Goal: Use online tool/utility: Utilize a website feature to perform a specific function

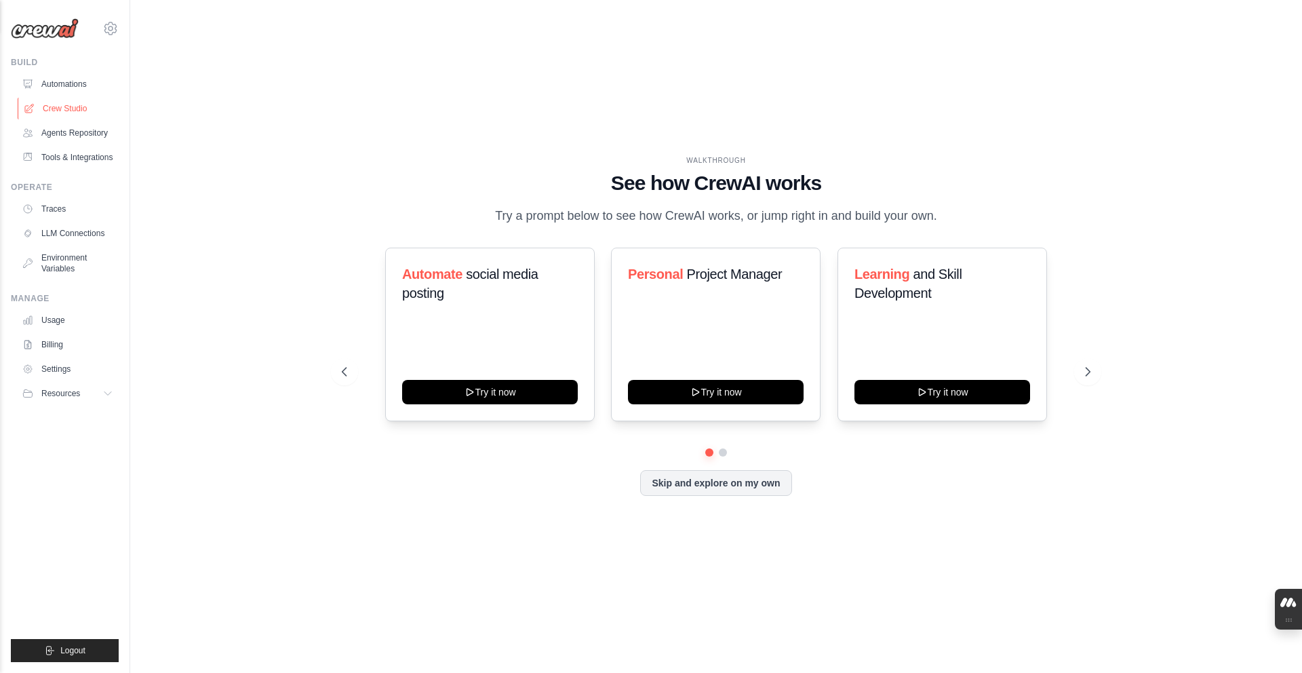
click at [117, 111] on link "Crew Studio" at bounding box center [69, 109] width 102 height 22
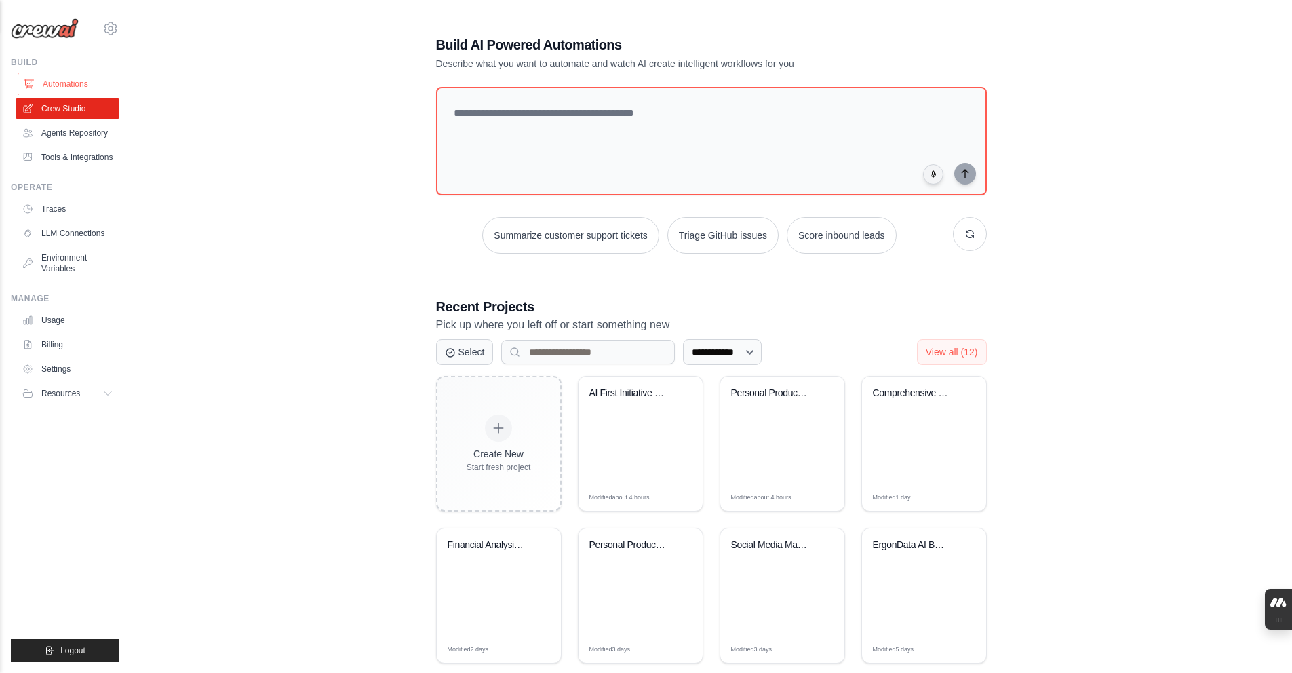
click at [106, 92] on link "Automations" at bounding box center [69, 84] width 102 height 22
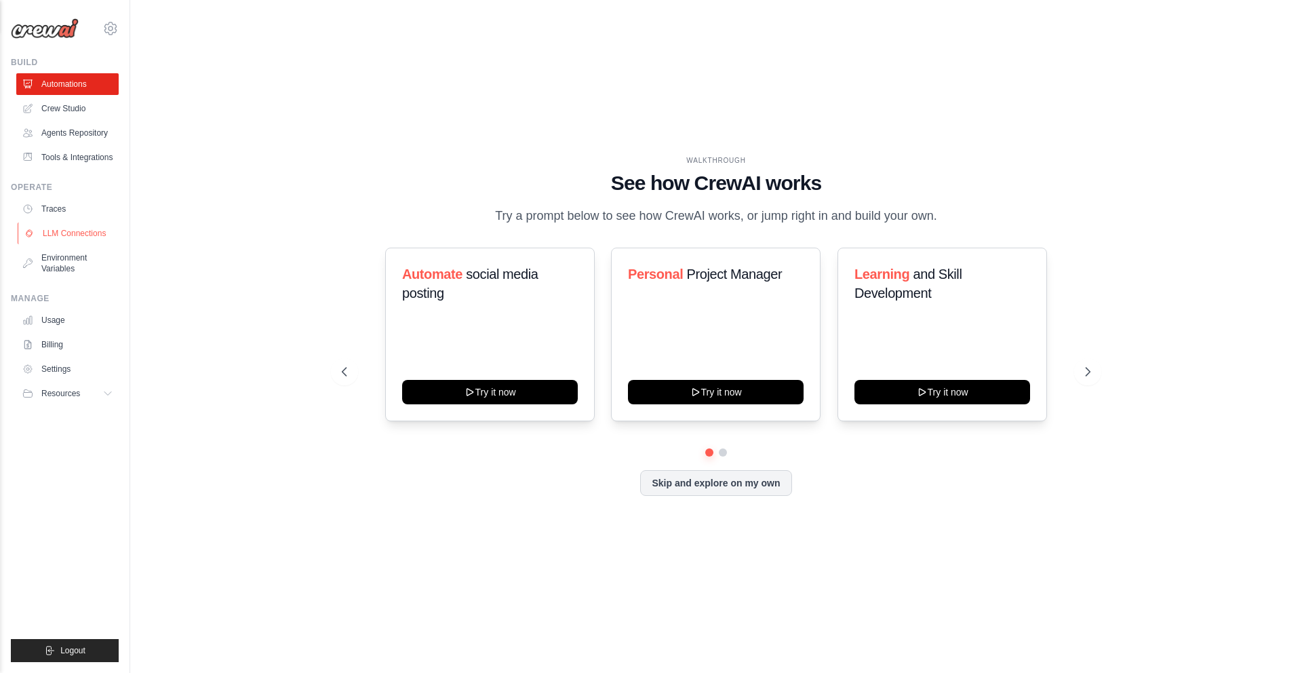
click at [93, 244] on link "LLM Connections" at bounding box center [69, 233] width 102 height 22
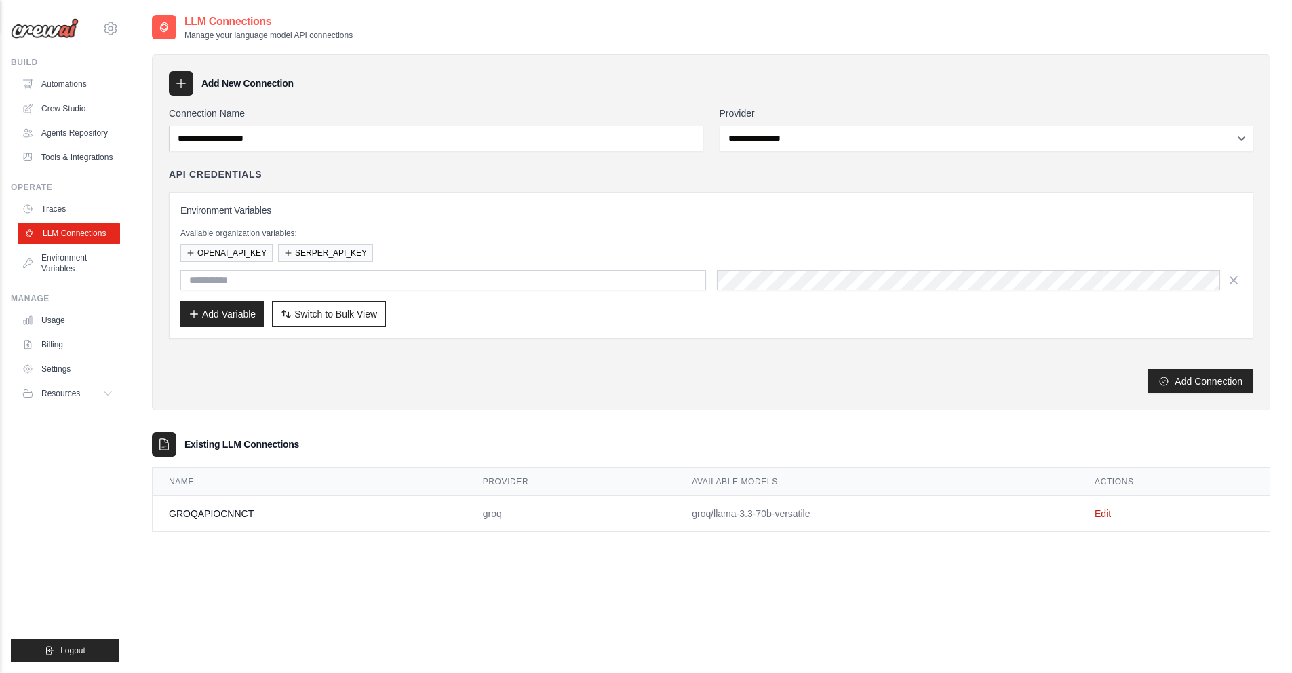
type input "**********"
click at [189, 315] on icon "button" at bounding box center [194, 313] width 11 height 11
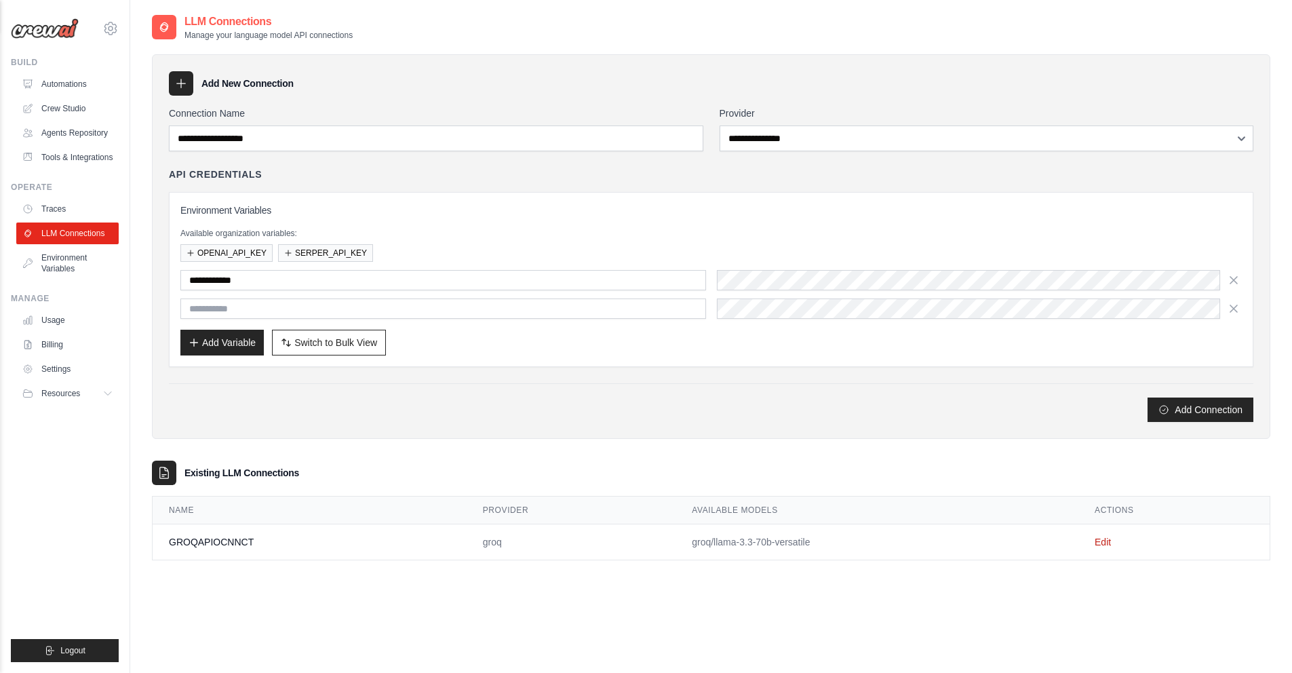
click at [190, 313] on input "text" at bounding box center [443, 308] width 526 height 20
type input "**********"
click at [713, 302] on div "**********" at bounding box center [710, 308] width 1061 height 20
click at [260, 350] on button "Add Variable" at bounding box center [221, 342] width 83 height 26
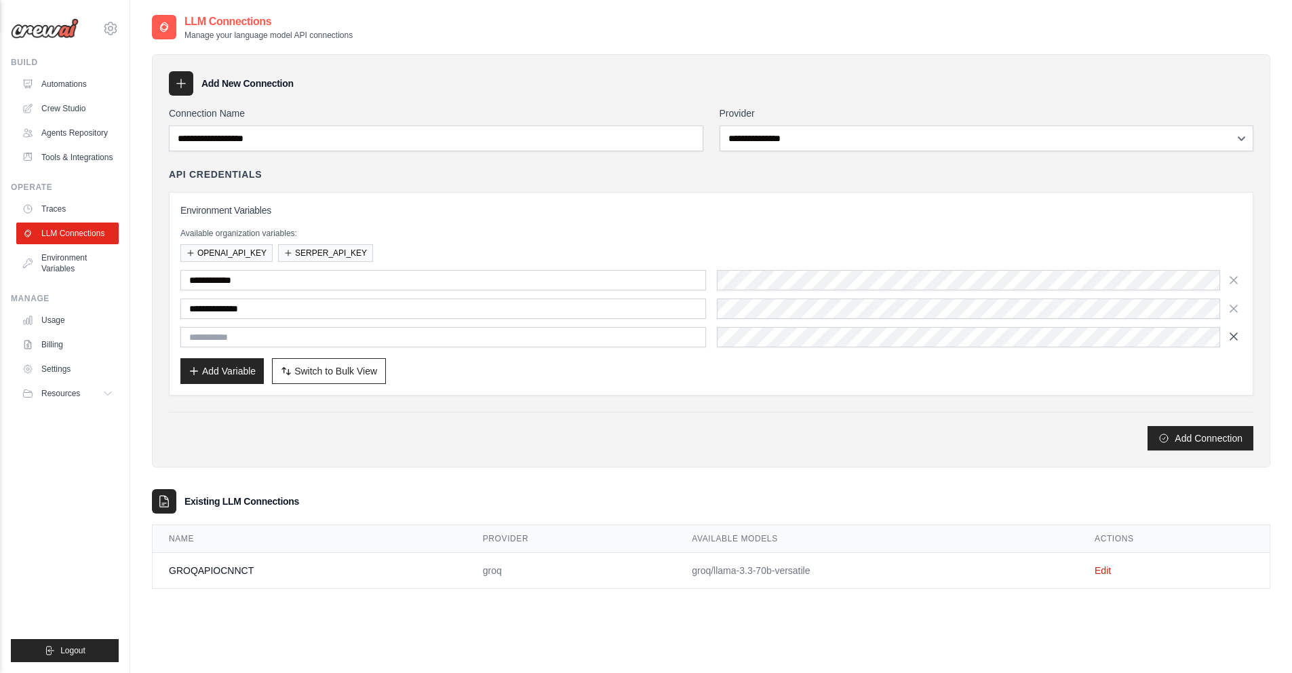
click at [1225, 339] on button "button" at bounding box center [1233, 336] width 16 height 20
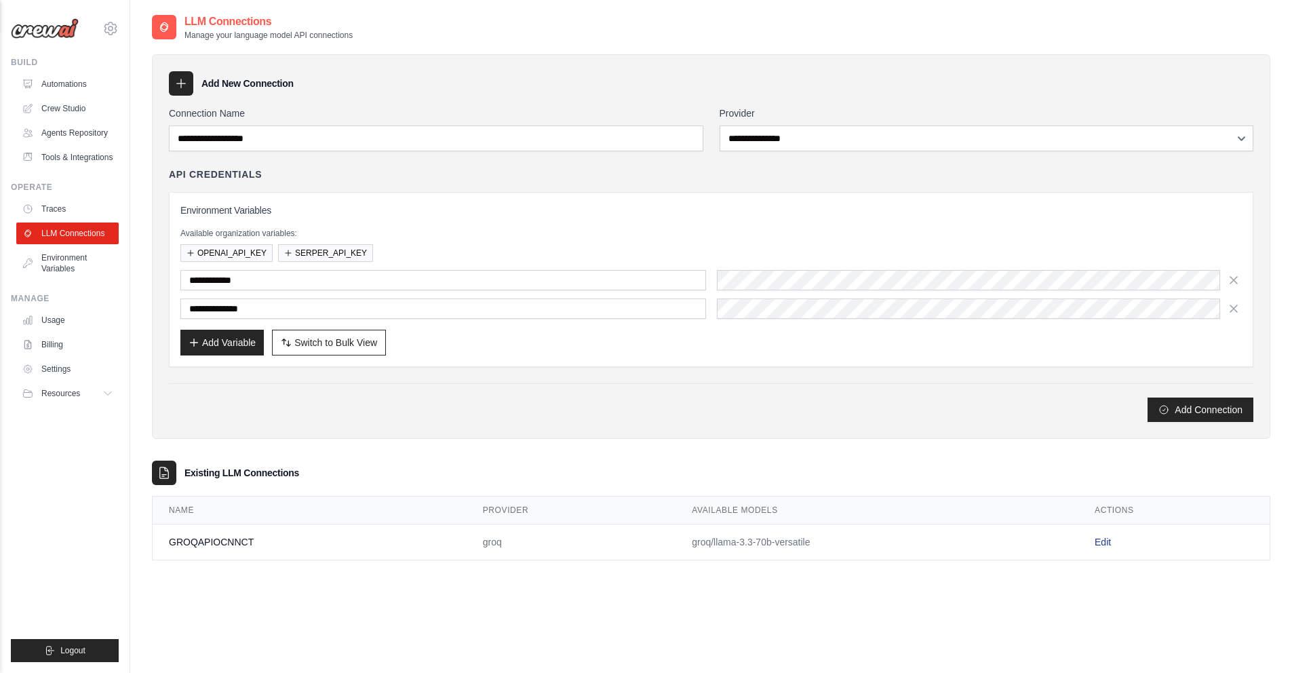
click at [1108, 535] on td "Edit" at bounding box center [1173, 542] width 191 height 36
click at [1108, 536] on link "Edit" at bounding box center [1103, 541] width 16 height 11
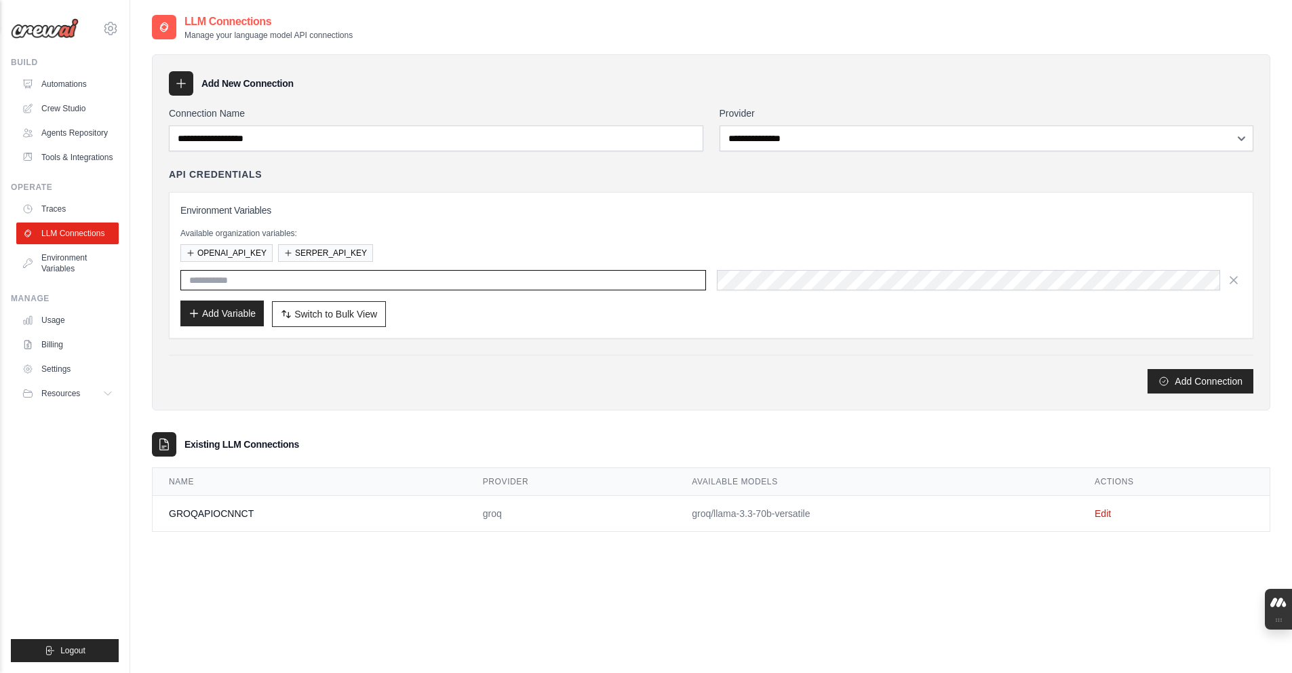
type input "**********"
click at [192, 302] on button "Add Variable" at bounding box center [221, 313] width 83 height 26
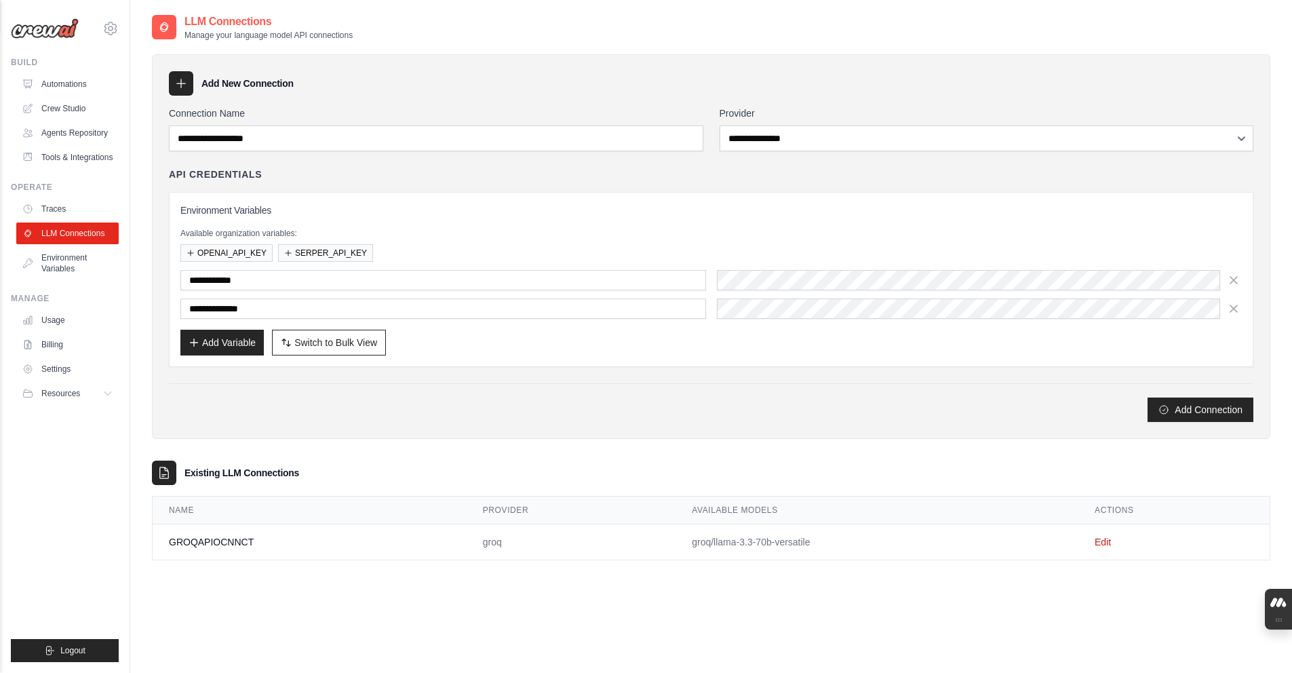
type input "**********"
click at [264, 340] on button "Add Variable" at bounding box center [221, 342] width 83 height 26
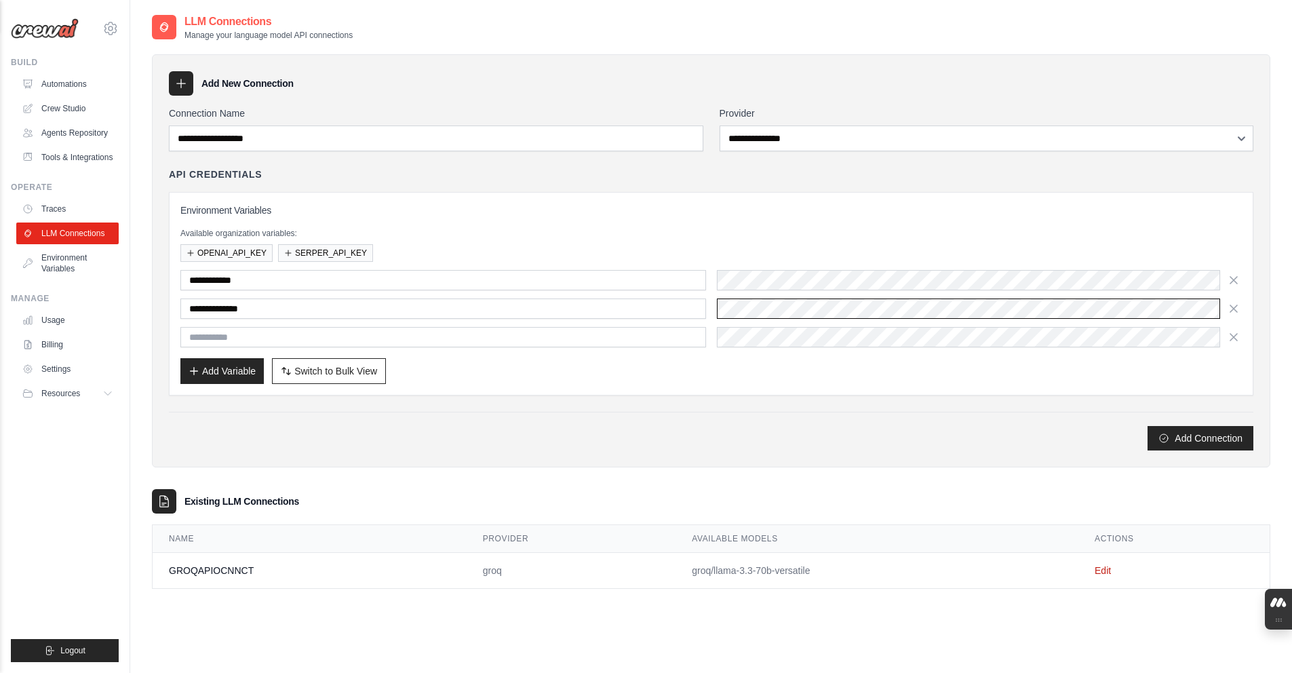
click at [1147, 426] on button "Add Connection" at bounding box center [1200, 438] width 106 height 24
click at [1227, 332] on icon "button" at bounding box center [1234, 337] width 14 height 14
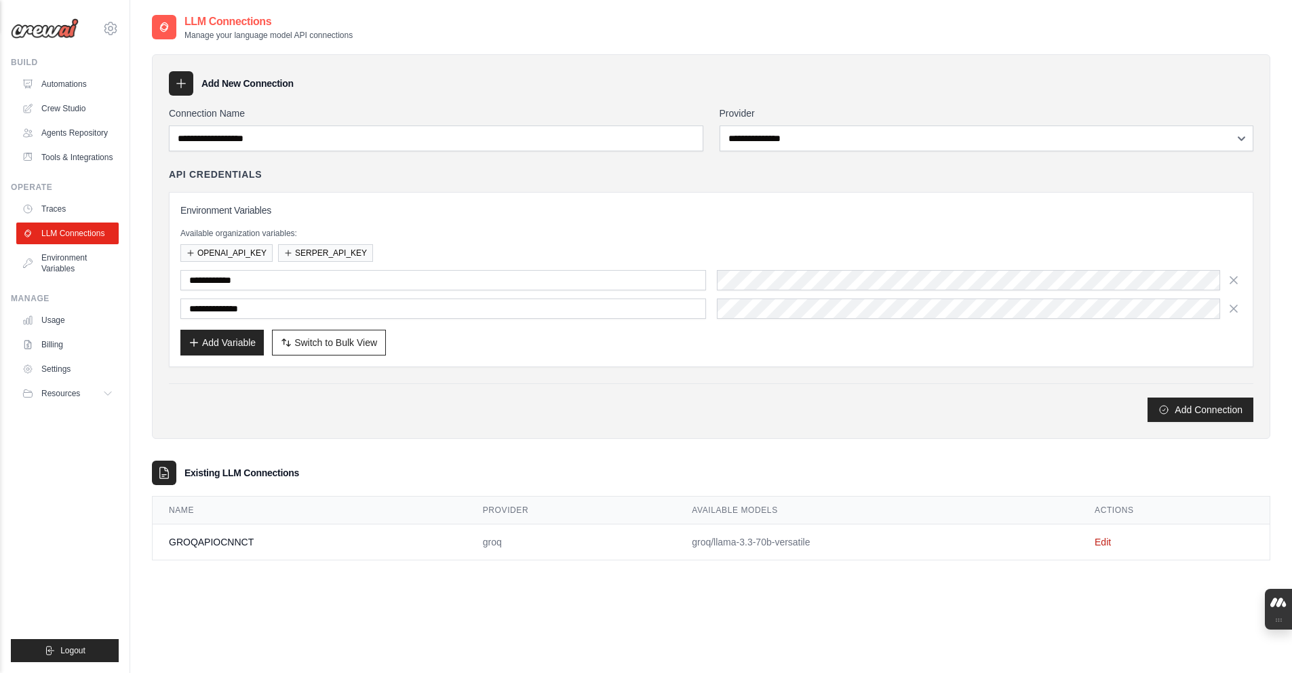
click at [219, 99] on div "**********" at bounding box center [711, 246] width 1118 height 385
click at [207, 98] on div "**********" at bounding box center [711, 246] width 1118 height 385
click at [189, 94] on div at bounding box center [181, 83] width 24 height 24
click at [189, 90] on div at bounding box center [181, 83] width 24 height 24
click at [189, 87] on div at bounding box center [181, 83] width 24 height 24
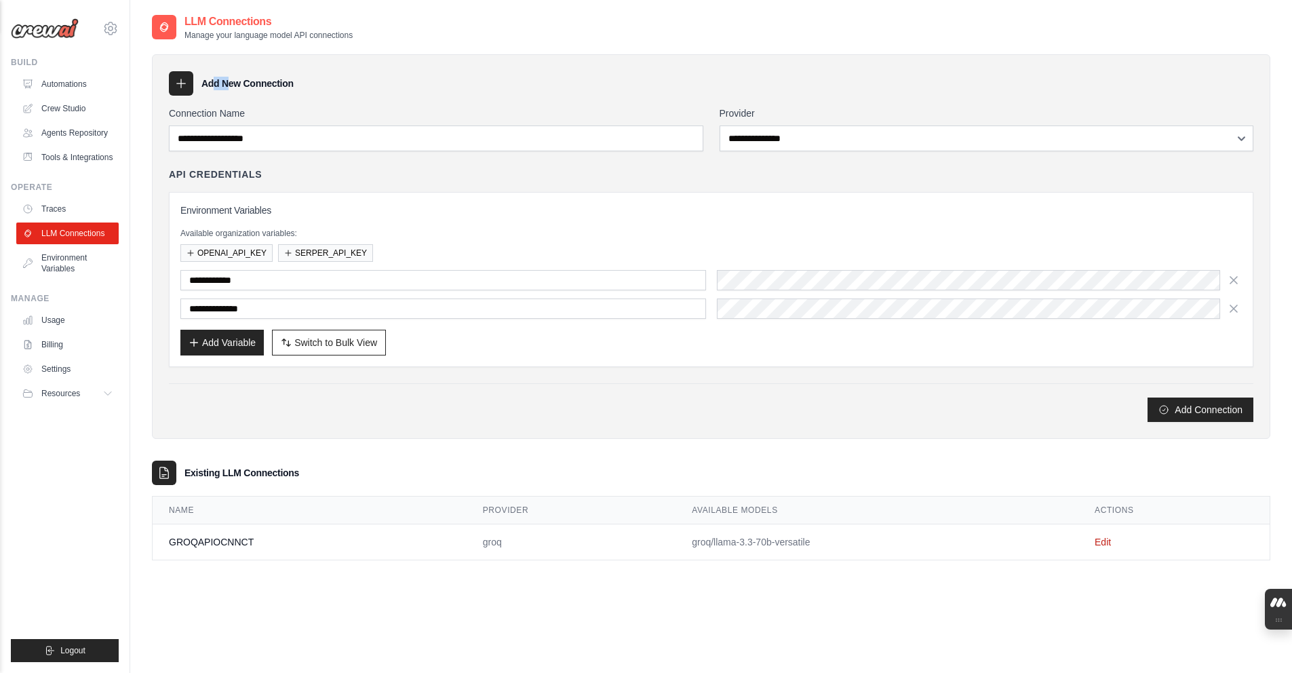
click at [189, 87] on div at bounding box center [181, 83] width 24 height 24
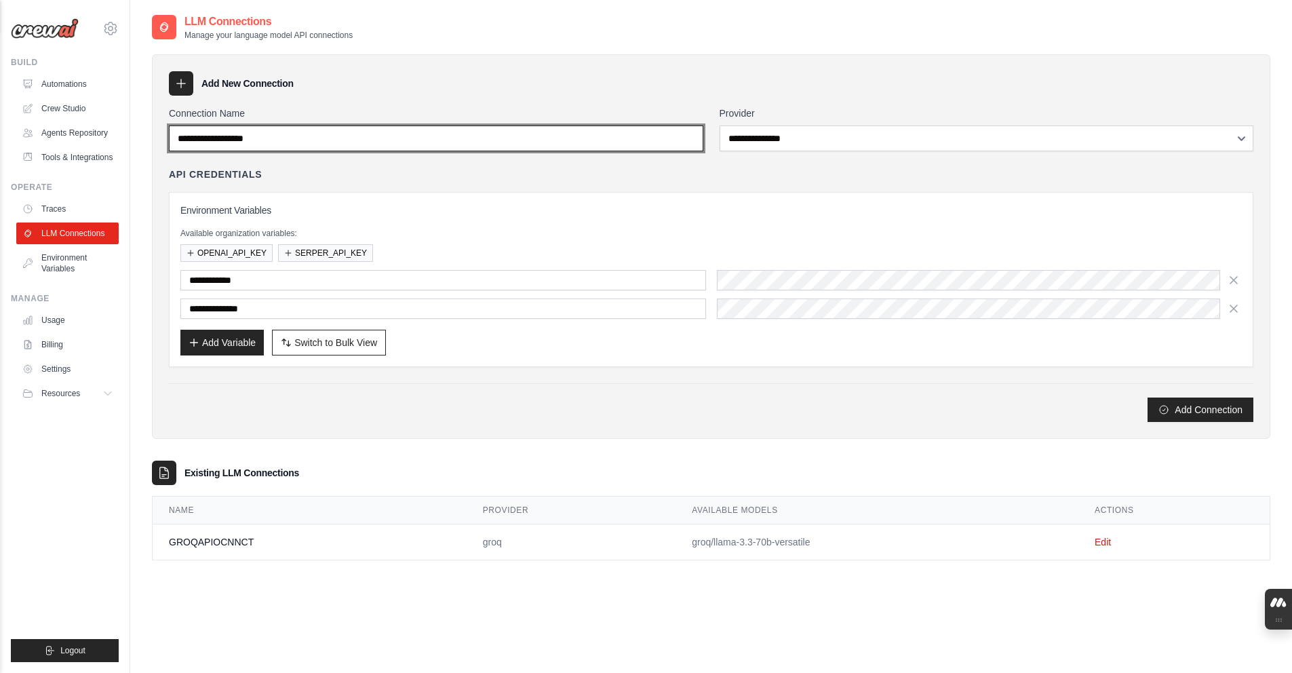
click at [285, 136] on input "Connection Name" at bounding box center [436, 138] width 534 height 26
type input "**********"
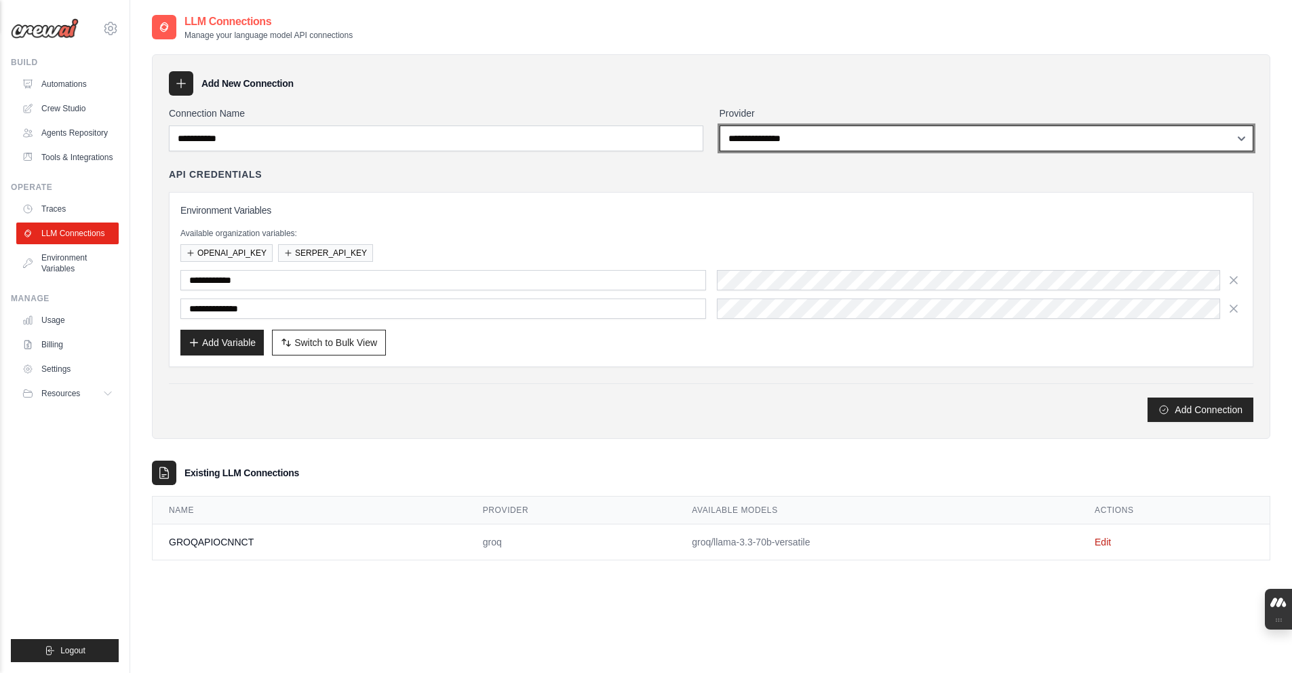
click at [722, 144] on select "**********" at bounding box center [987, 138] width 534 height 26
select select "******"
click at [720, 125] on select "**********" at bounding box center [987, 138] width 534 height 26
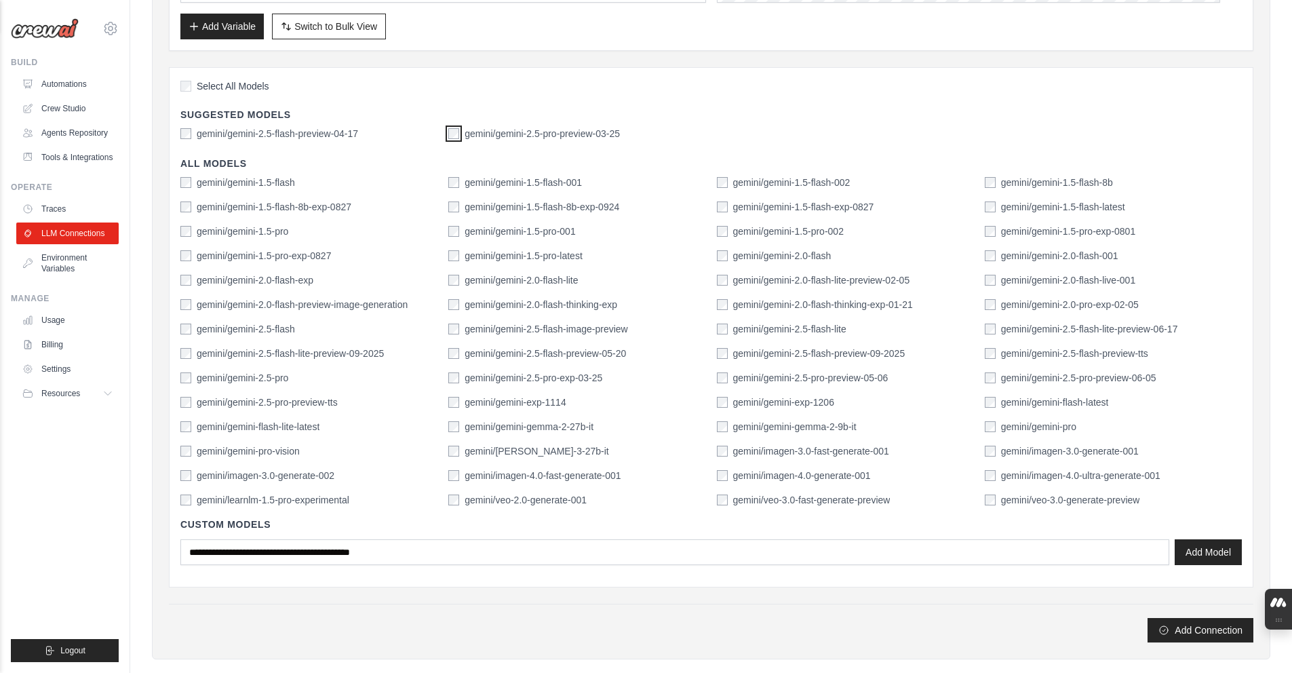
scroll to position [334, 0]
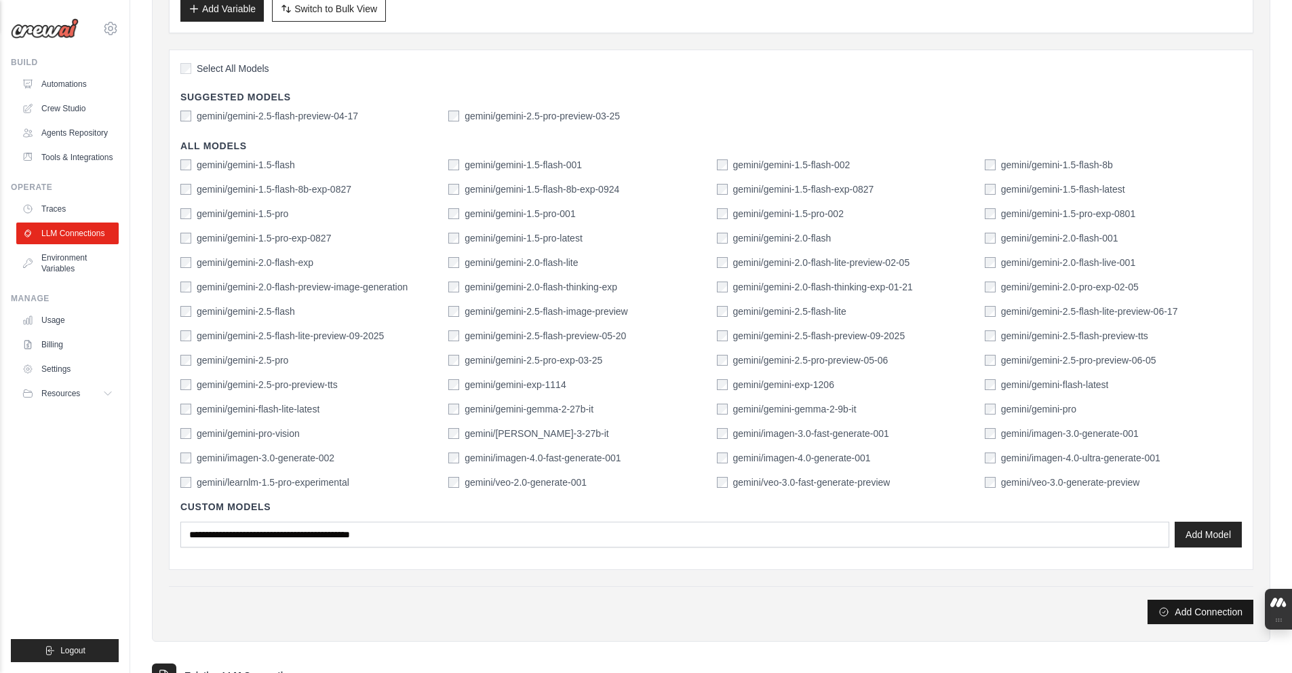
click at [1150, 604] on button "Add Connection" at bounding box center [1200, 611] width 106 height 24
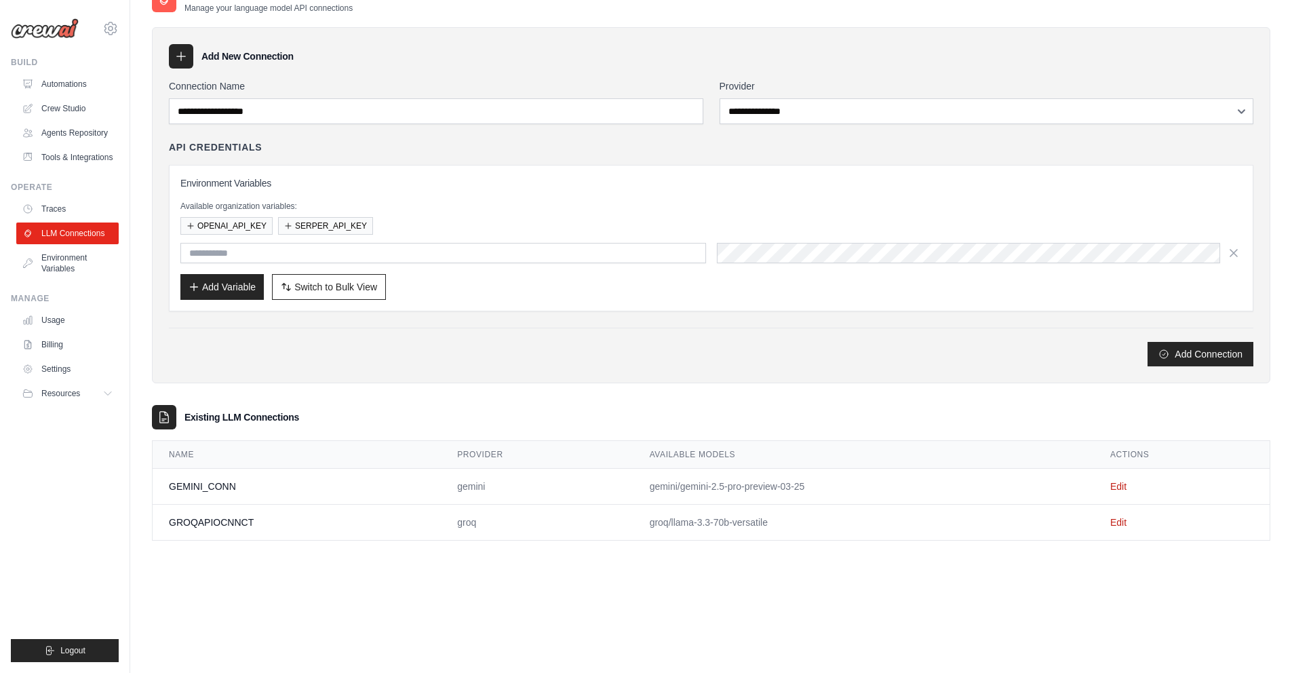
scroll to position [0, 0]
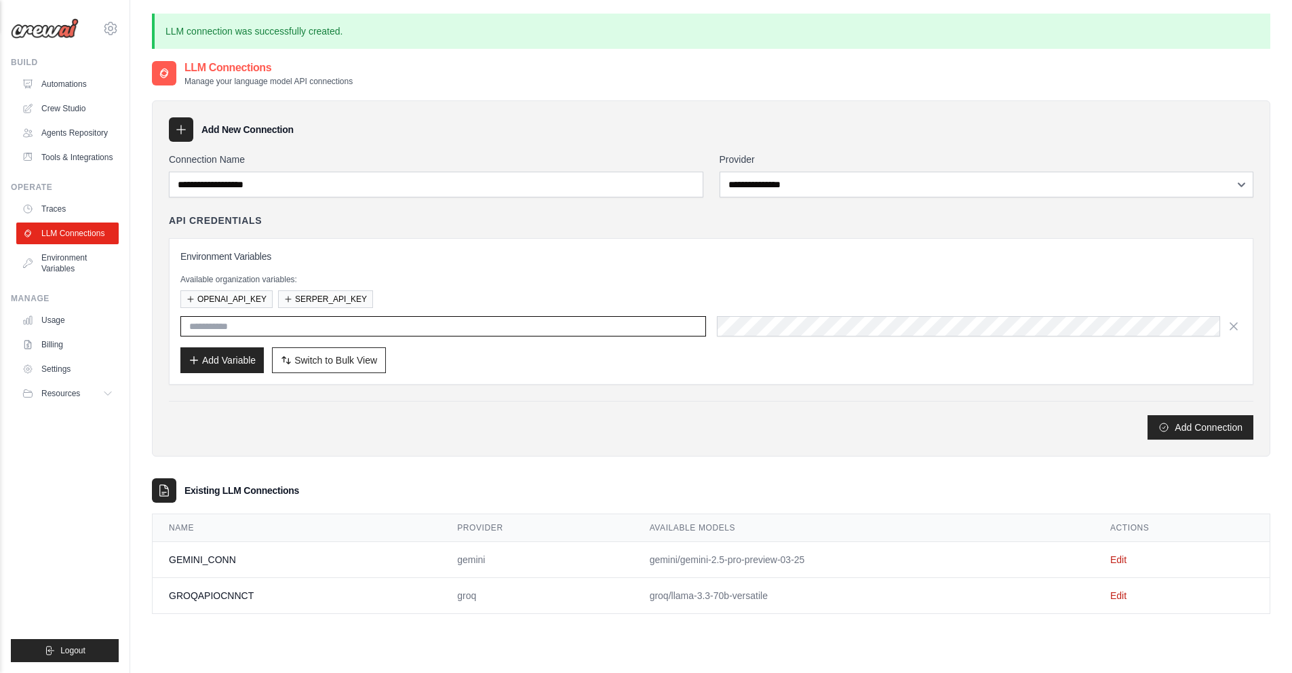
type input "**********"
click at [1117, 593] on link "Edit" at bounding box center [1118, 595] width 16 height 11
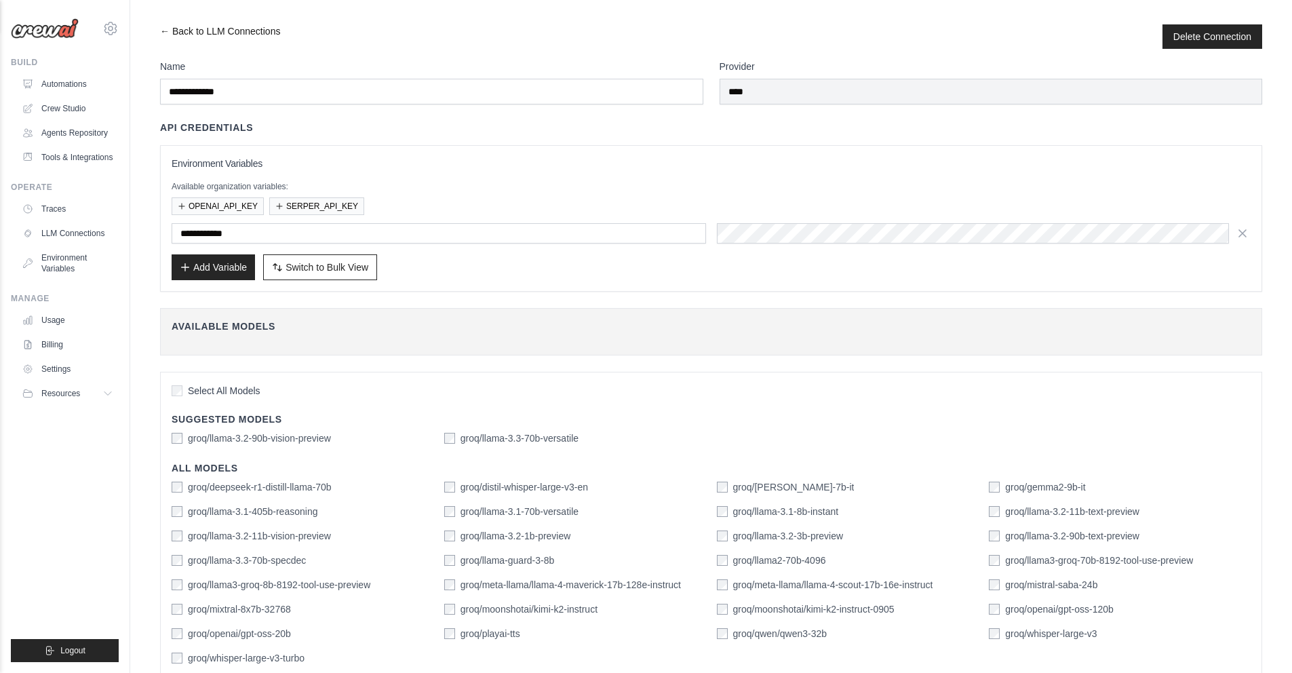
click at [168, 37] on link "← Back to LLM Connections" at bounding box center [220, 36] width 120 height 24
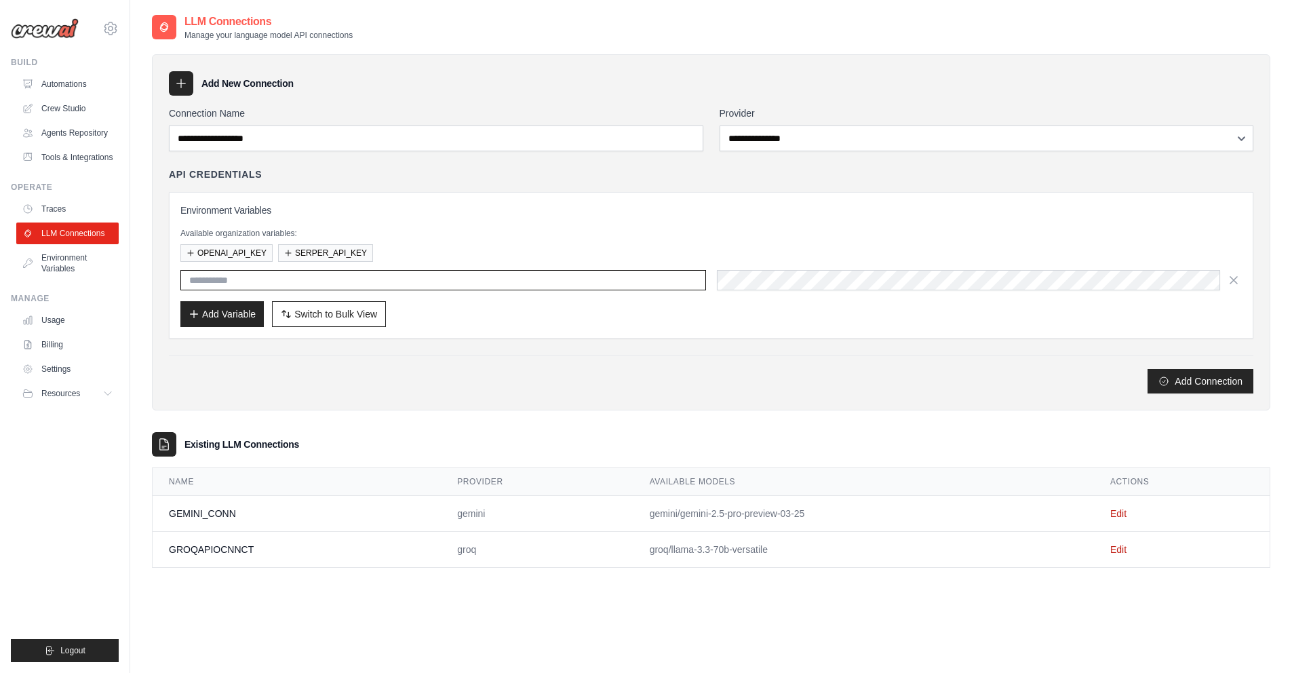
type input "**********"
click at [1116, 549] on link "Edit" at bounding box center [1118, 549] width 16 height 11
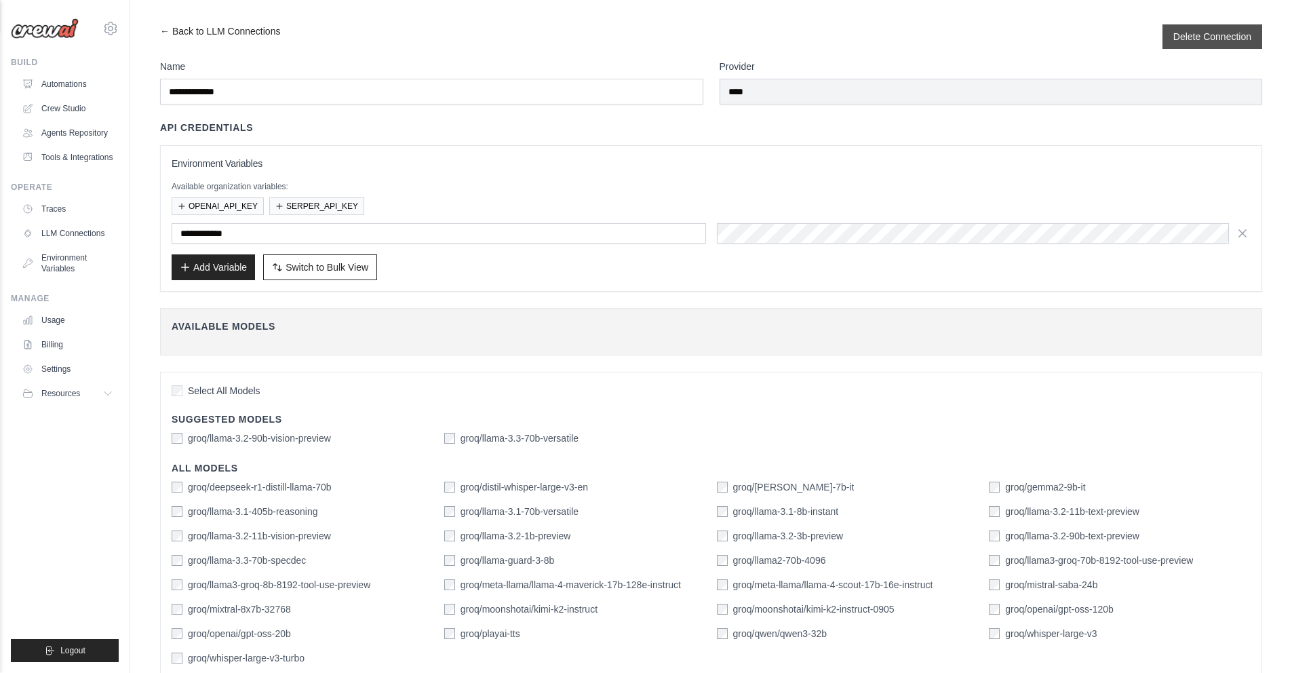
click at [1188, 45] on div "Delete Connection" at bounding box center [1212, 36] width 100 height 24
click at [1188, 36] on button "Delete Connection" at bounding box center [1212, 36] width 78 height 14
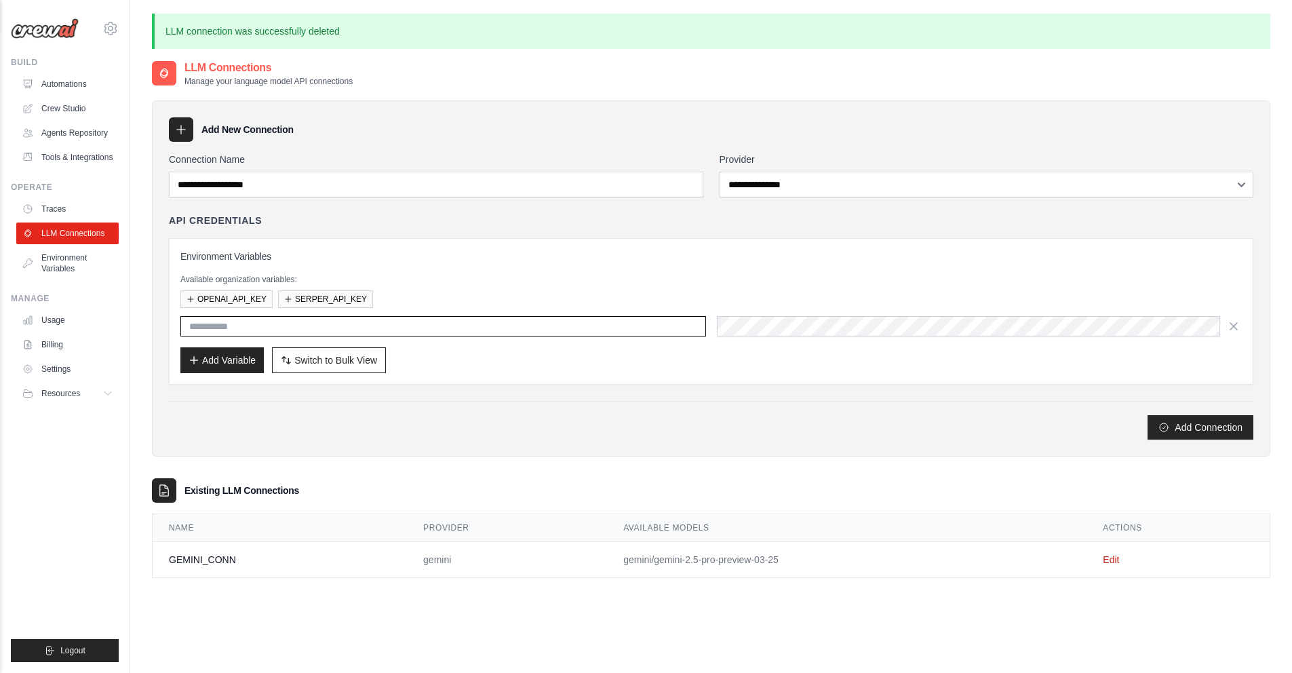
type input "**********"
click at [1188, 36] on p "LLM connection was successfully deleted" at bounding box center [711, 31] width 1118 height 35
click at [1124, 84] on div "LLM Connections Manage your language model API connections" at bounding box center [711, 73] width 1118 height 27
click at [94, 244] on link "LLM Connections" at bounding box center [69, 233] width 102 height 22
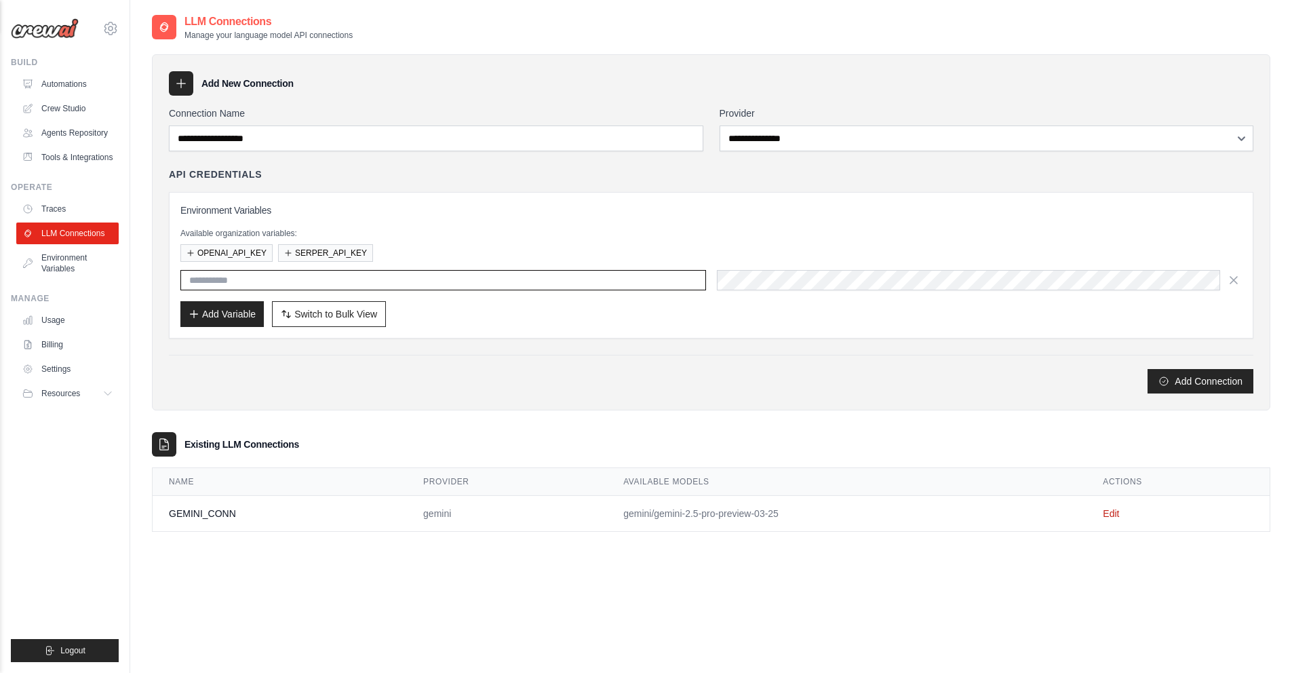
type input "**********"
click at [95, 117] on link "Crew Studio" at bounding box center [69, 109] width 102 height 22
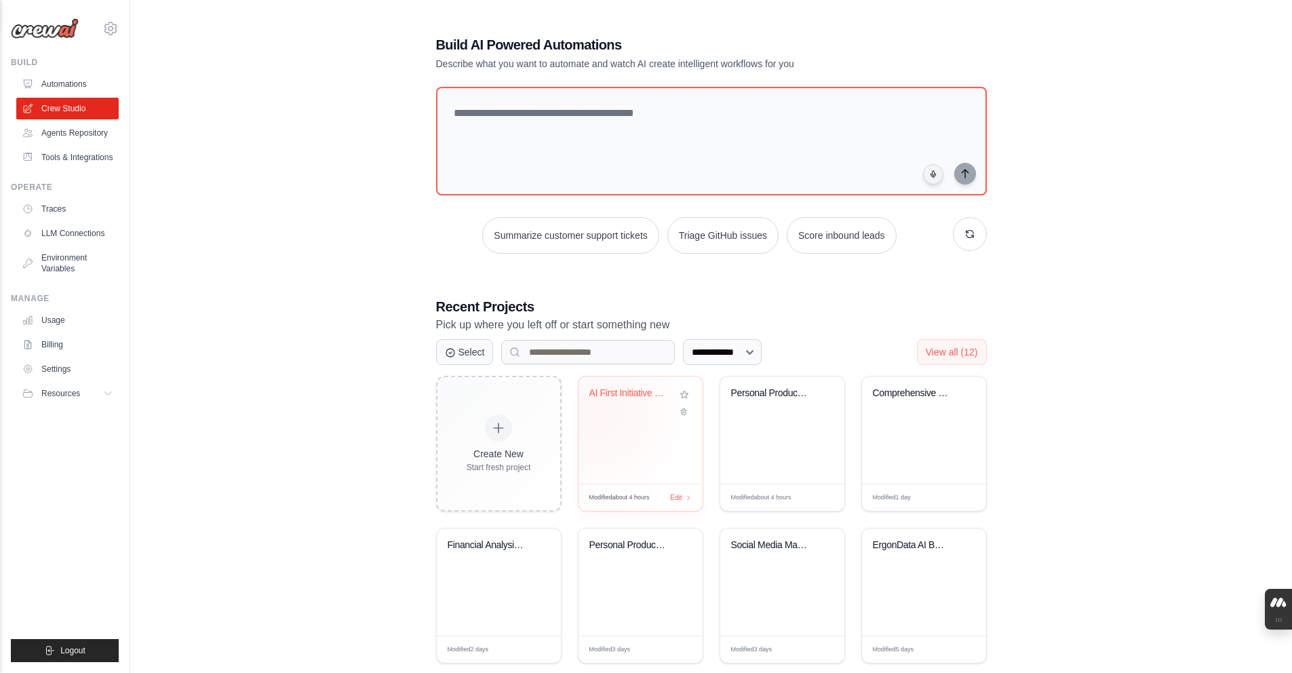
click at [596, 412] on div "AI First Initiative Evaluator" at bounding box center [640, 402] width 102 height 31
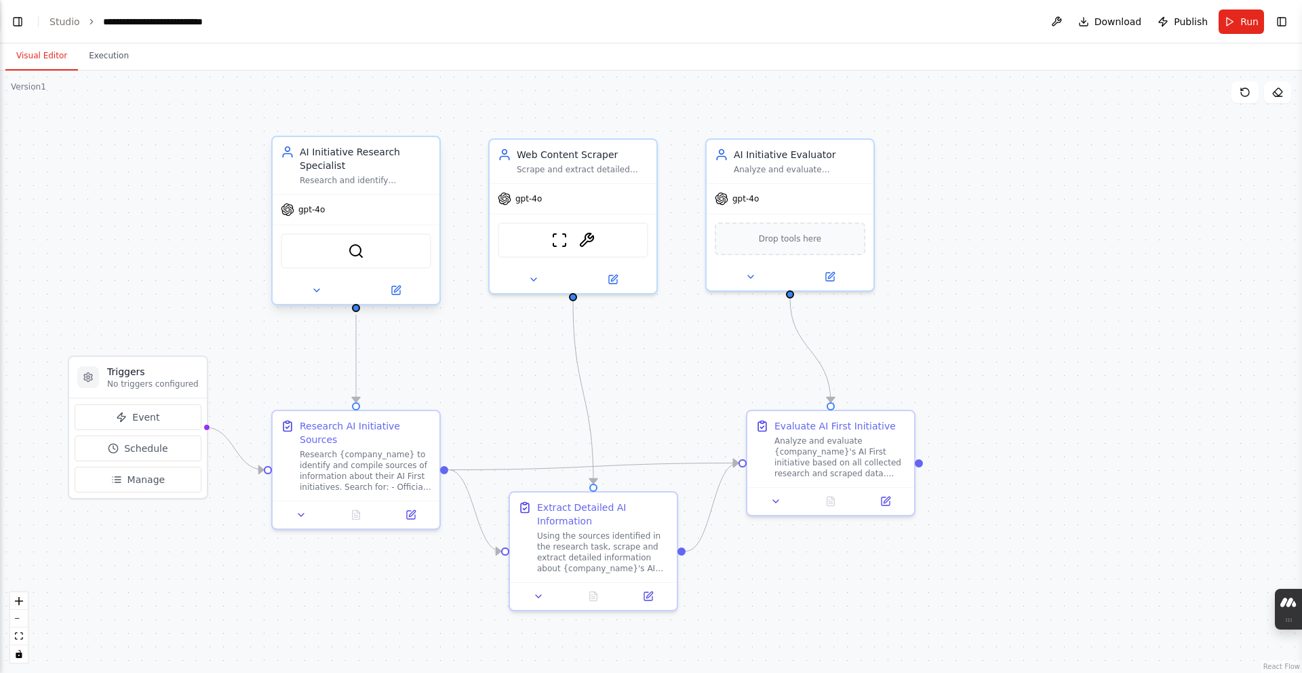
scroll to position [831, 0]
click at [404, 286] on button at bounding box center [395, 290] width 77 height 16
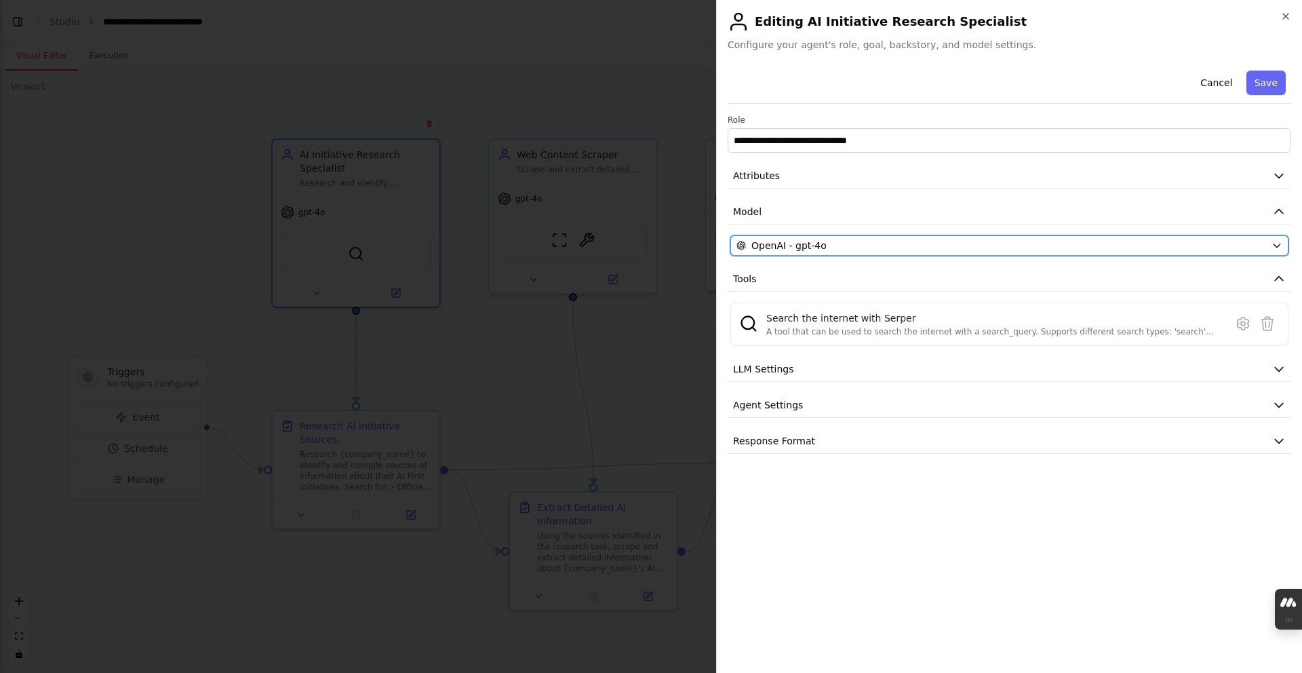
click at [737, 255] on button "OpenAI - gpt-4o" at bounding box center [1009, 245] width 558 height 20
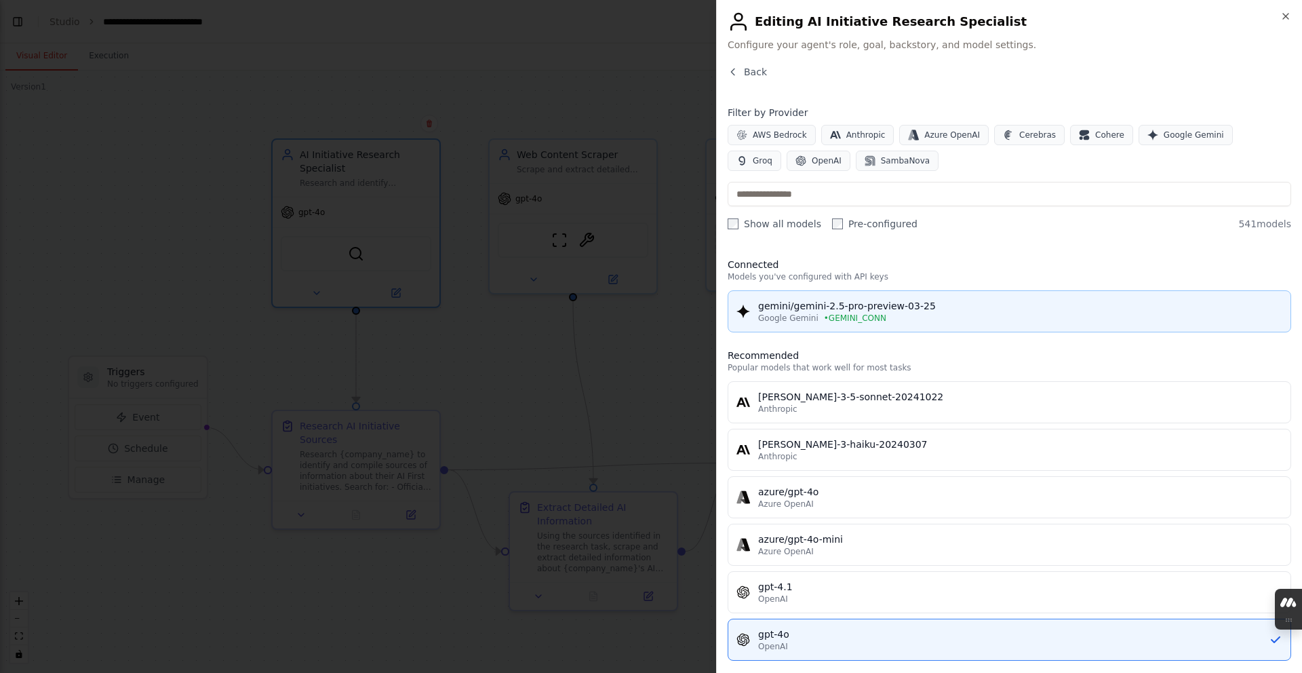
click at [740, 299] on div "gemini/gemini-2.5-pro-preview-03-25 Google Gemini • GEMINI_CONN" at bounding box center [1009, 311] width 546 height 24
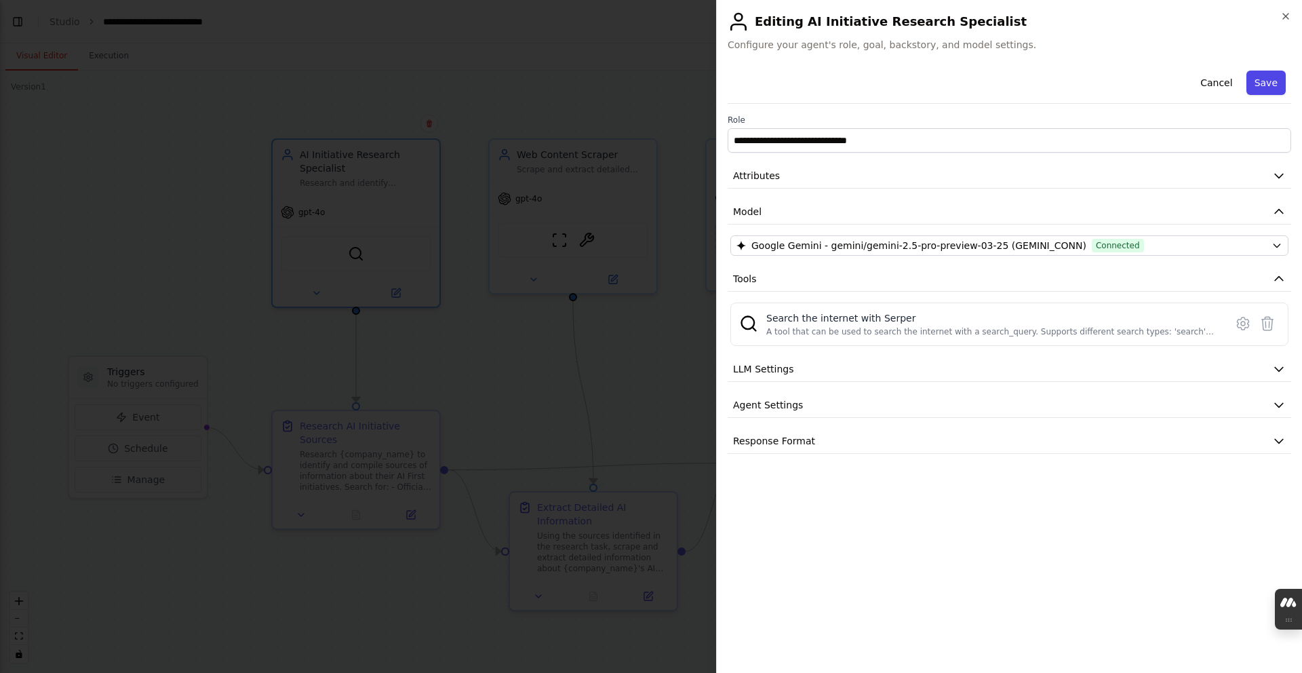
click at [1254, 93] on button "Save" at bounding box center [1265, 83] width 39 height 24
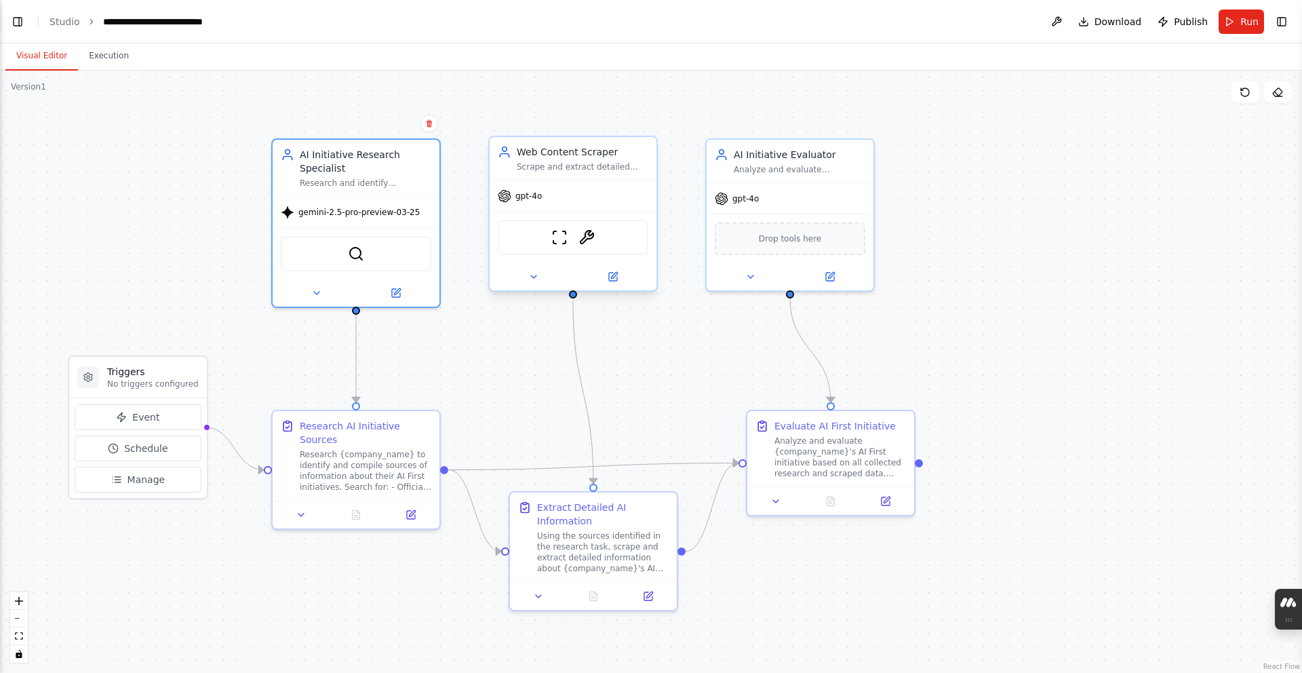
click at [616, 209] on div "gpt-4o" at bounding box center [573, 196] width 167 height 30
click at [612, 273] on icon at bounding box center [613, 277] width 8 height 8
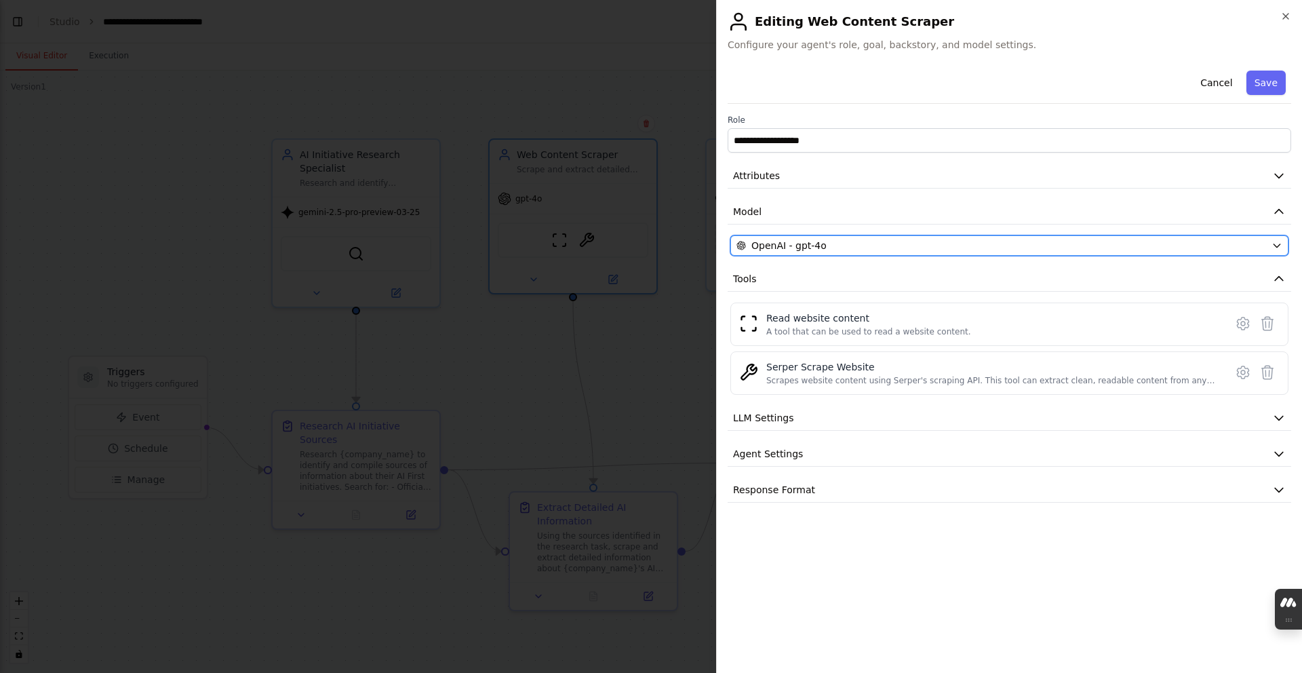
click at [785, 250] on span "OpenAI - gpt-4o" at bounding box center [788, 246] width 75 height 14
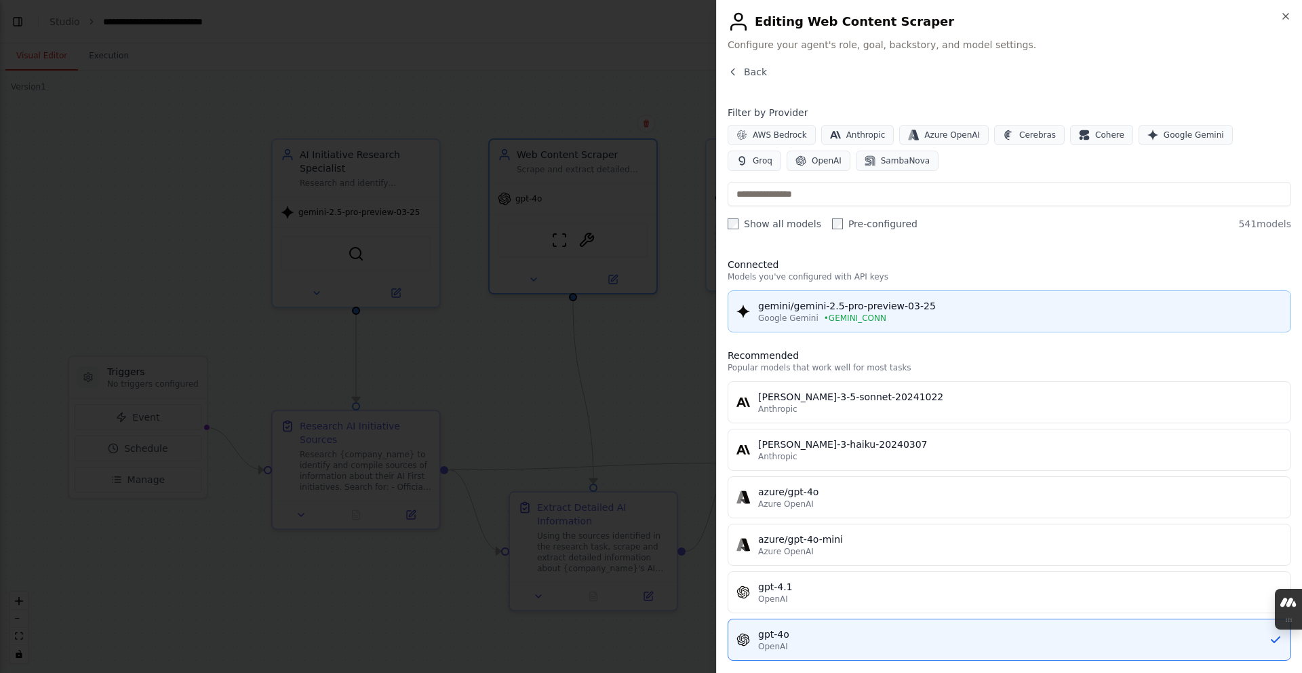
click at [790, 296] on button "gemini/gemini-2.5-pro-preview-03-25 Google Gemini • GEMINI_CONN" at bounding box center [1010, 311] width 564 height 42
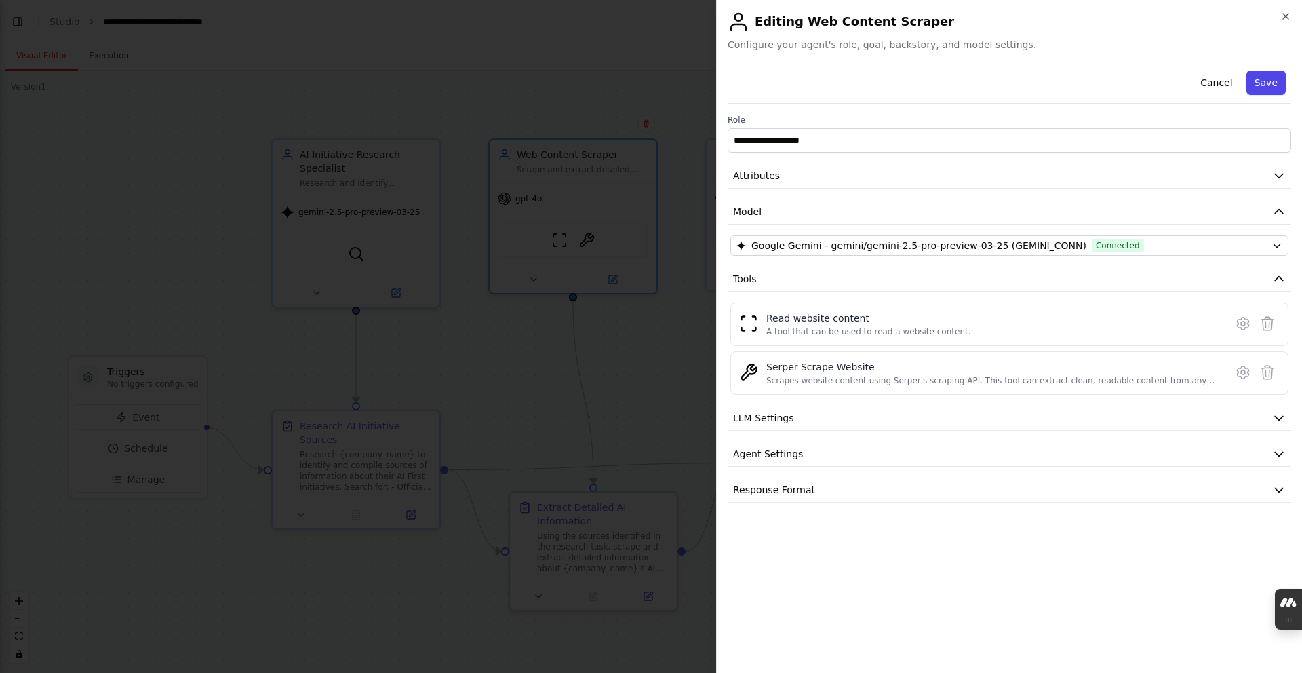
click at [1257, 91] on button "Save" at bounding box center [1265, 83] width 39 height 24
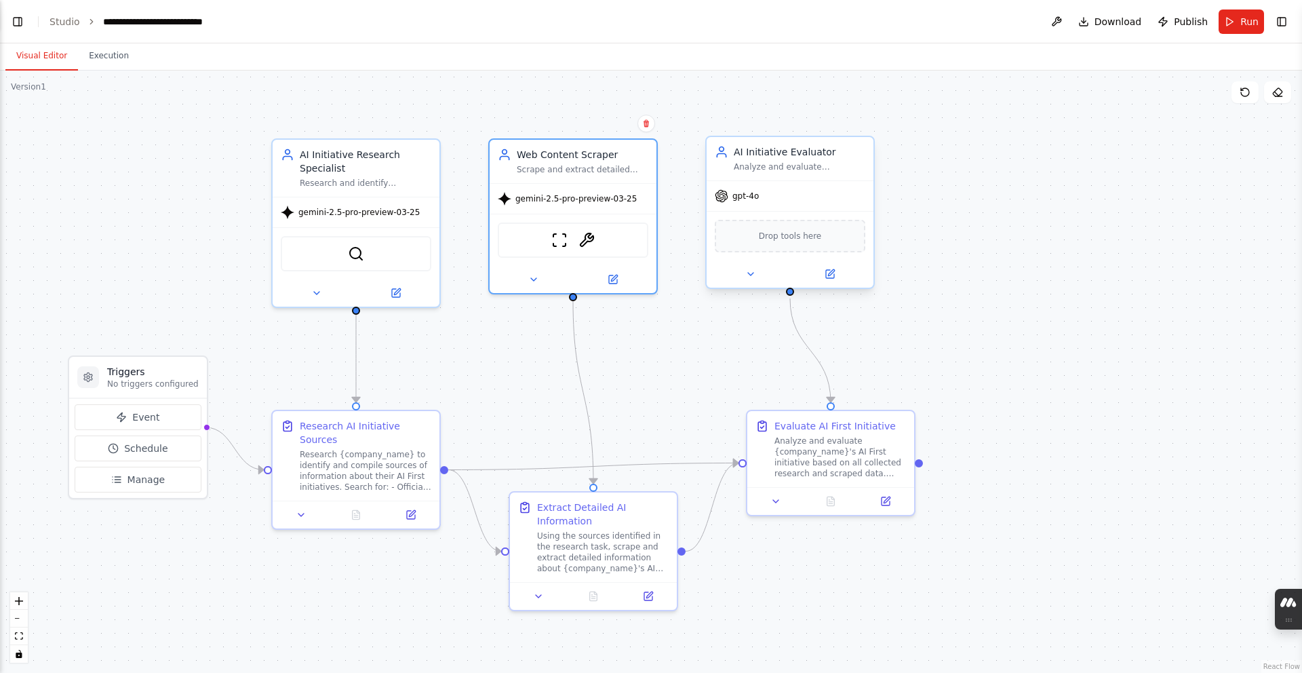
click at [838, 208] on div "gpt-4o" at bounding box center [790, 196] width 167 height 30
click at [835, 269] on icon at bounding box center [830, 274] width 11 height 11
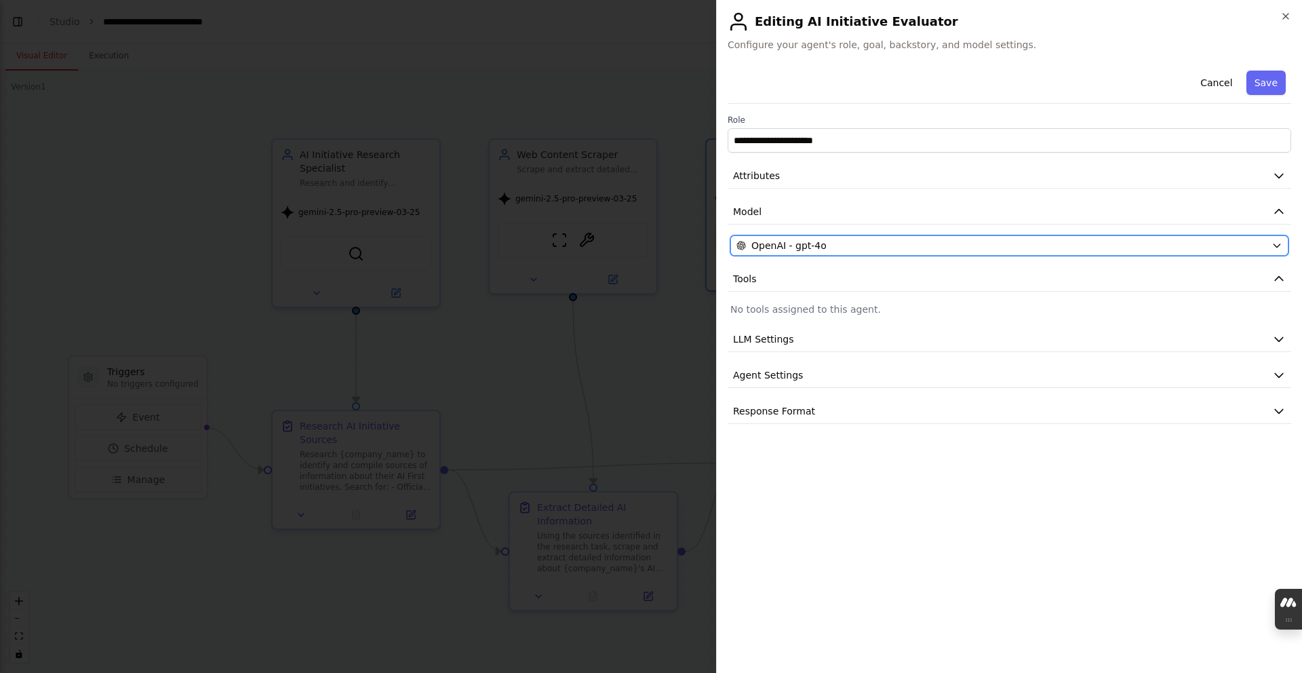
click at [838, 250] on div "OpenAI - gpt-4o" at bounding box center [1001, 246] width 530 height 14
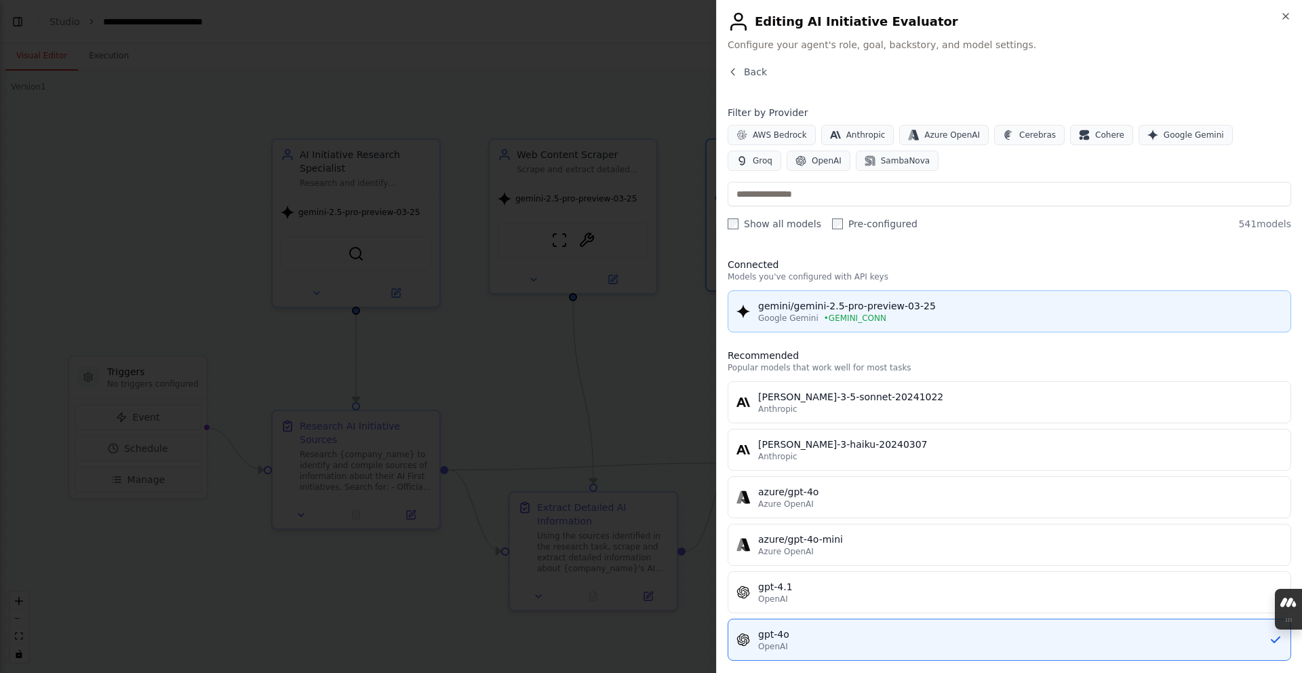
click at [844, 295] on button "gemini/gemini-2.5-pro-preview-03-25 Google Gemini • GEMINI_CONN" at bounding box center [1010, 311] width 564 height 42
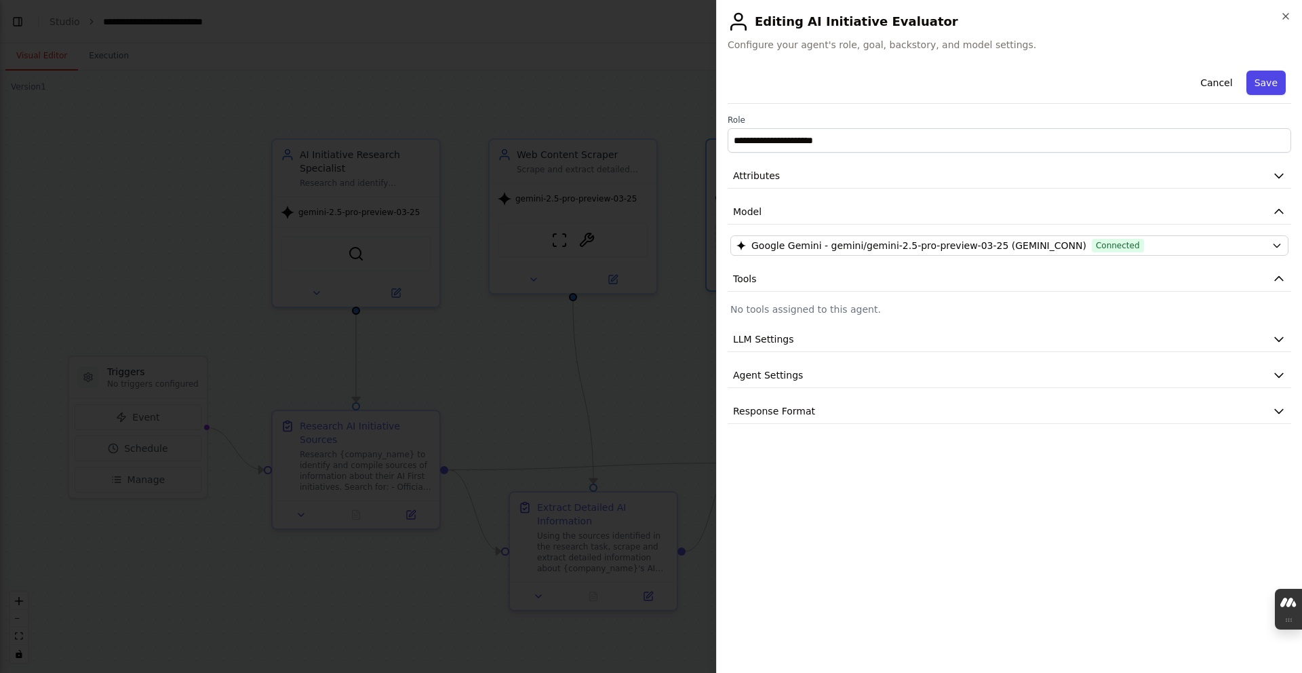
click at [1248, 90] on button "Save" at bounding box center [1265, 83] width 39 height 24
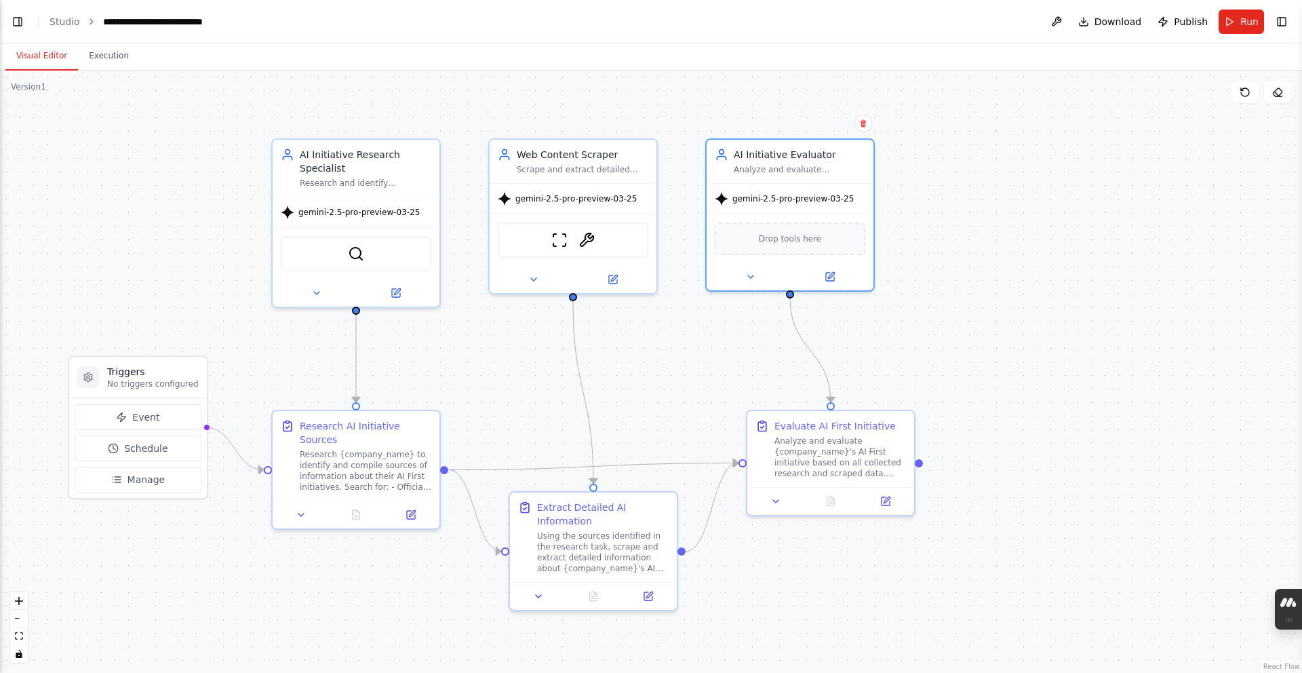
click at [1236, 29] on button "Run" at bounding box center [1241, 21] width 45 height 24
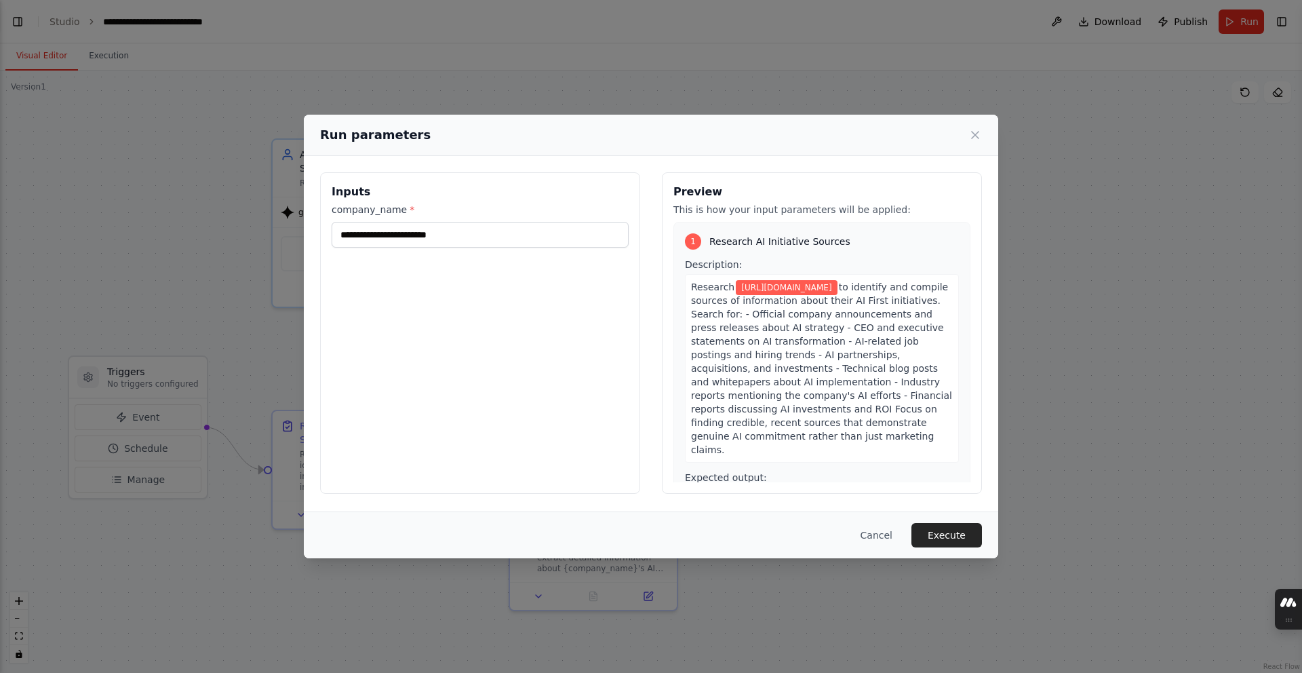
click at [582, 251] on div "**********" at bounding box center [480, 332] width 320 height 321
click at [581, 247] on input "**********" at bounding box center [480, 235] width 297 height 26
type input "**********"
click at [957, 523] on button "Execute" at bounding box center [946, 535] width 71 height 24
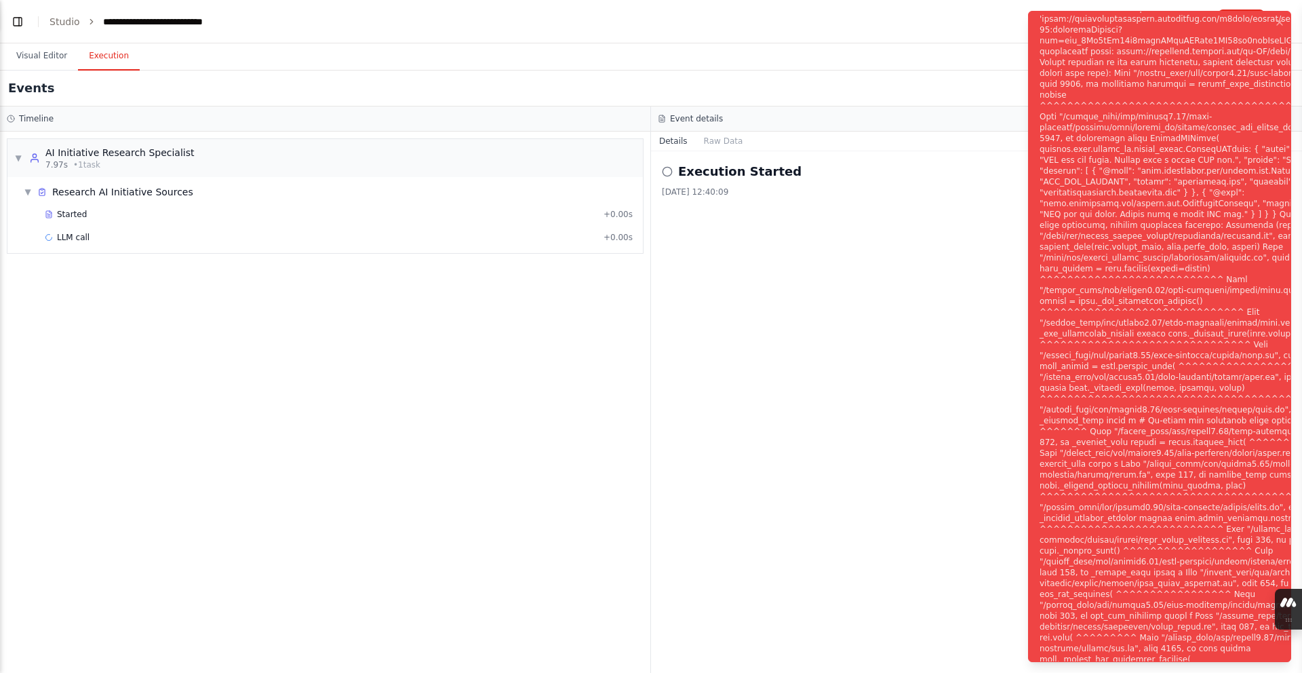
scroll to position [941, 0]
click at [1136, 86] on div "Notifications (F8)" at bounding box center [1218, 344] width 357 height 1161
click at [509, 212] on div "Started" at bounding box center [321, 214] width 553 height 11
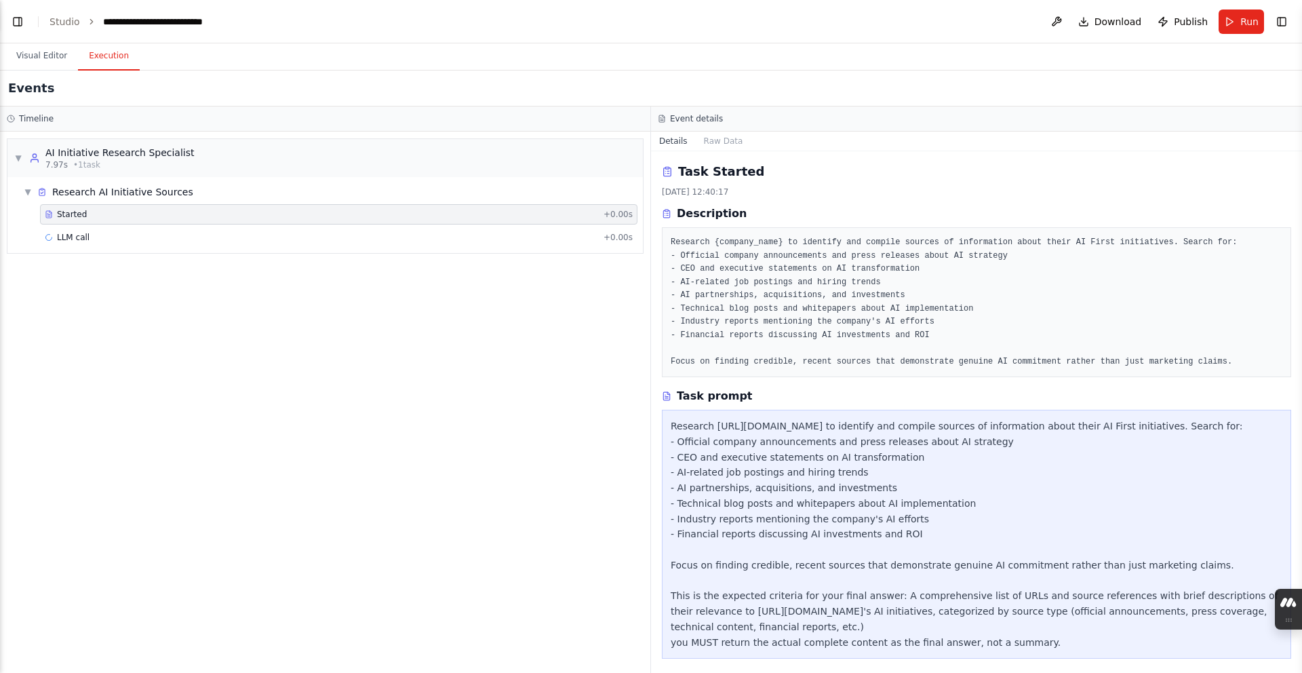
scroll to position [7, 0]
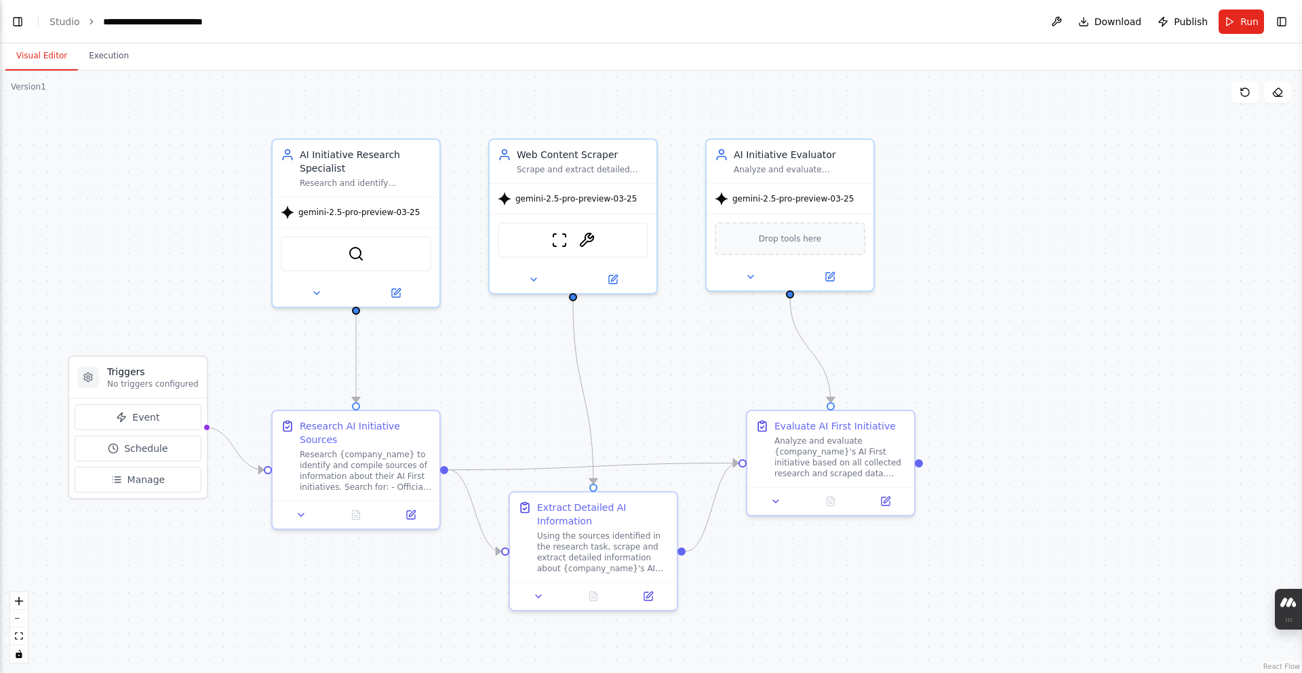
click at [64, 64] on button "Visual Editor" at bounding box center [41, 56] width 73 height 28
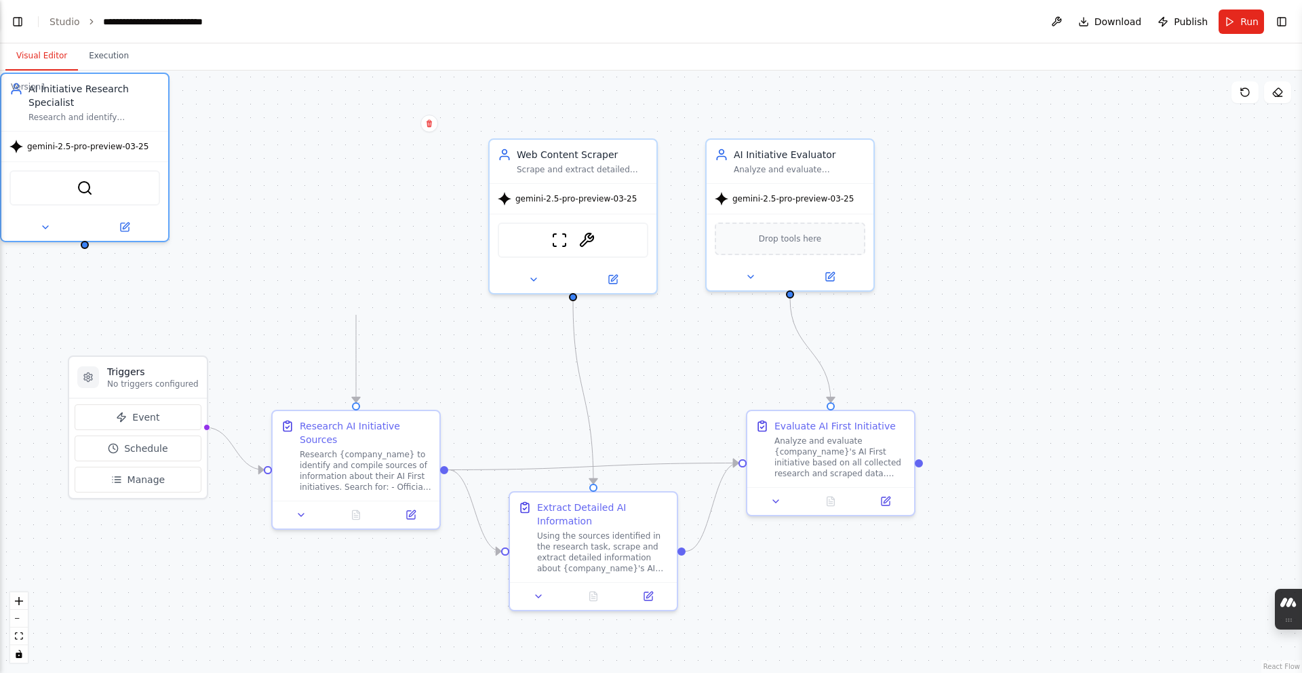
click at [354, 158] on div ".deletable-edge-delete-btn { width: 20px; height: 20px; border: 0px solid #ffff…" at bounding box center [651, 372] width 1302 height 602
drag, startPoint x: 168, startPoint y: 136, endPoint x: 214, endPoint y: 142, distance: 45.8
click at [214, 142] on div ".deletable-edge-delete-btn { width: 20px; height: 20px; border: 0px solid #ffff…" at bounding box center [651, 372] width 1302 height 602
drag, startPoint x: 150, startPoint y: 136, endPoint x: 177, endPoint y: 138, distance: 27.2
click at [197, 138] on div ".deletable-edge-delete-btn { width: 20px; height: 20px; border: 0px solid #ffff…" at bounding box center [651, 372] width 1302 height 602
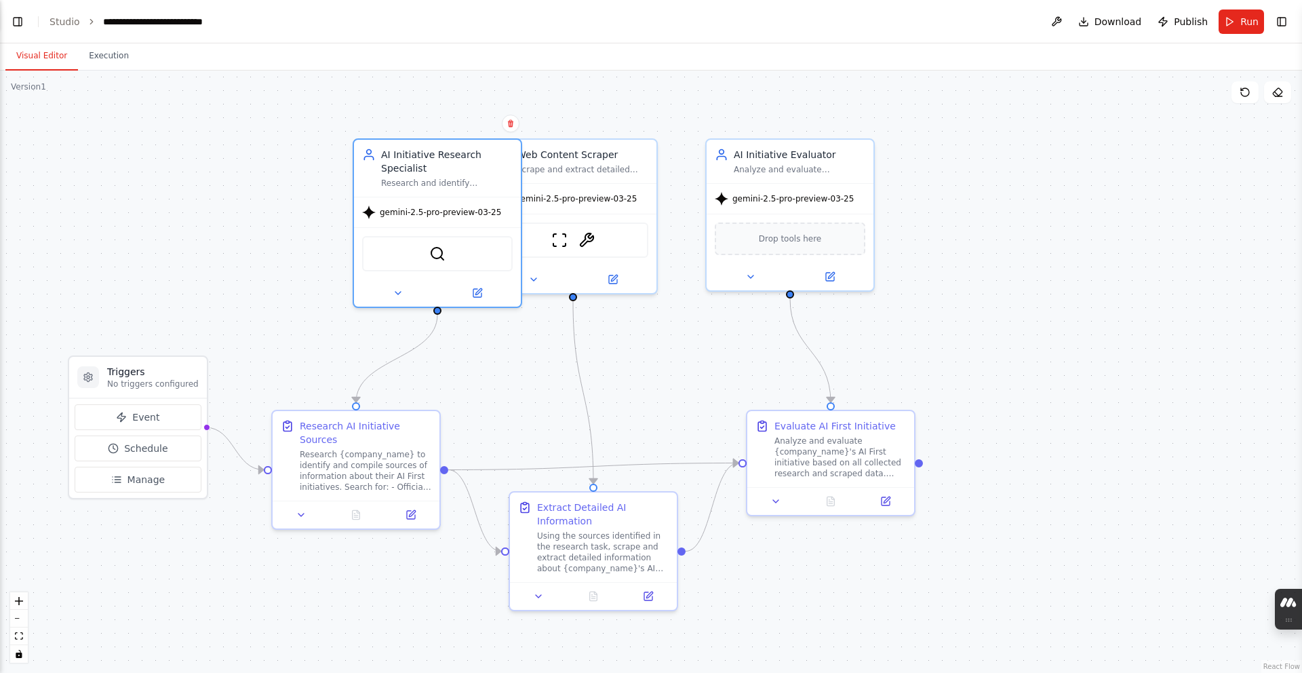
click at [170, 138] on div ".deletable-edge-delete-btn { width: 20px; height: 20px; border: 0px solid #ffff…" at bounding box center [651, 372] width 1302 height 602
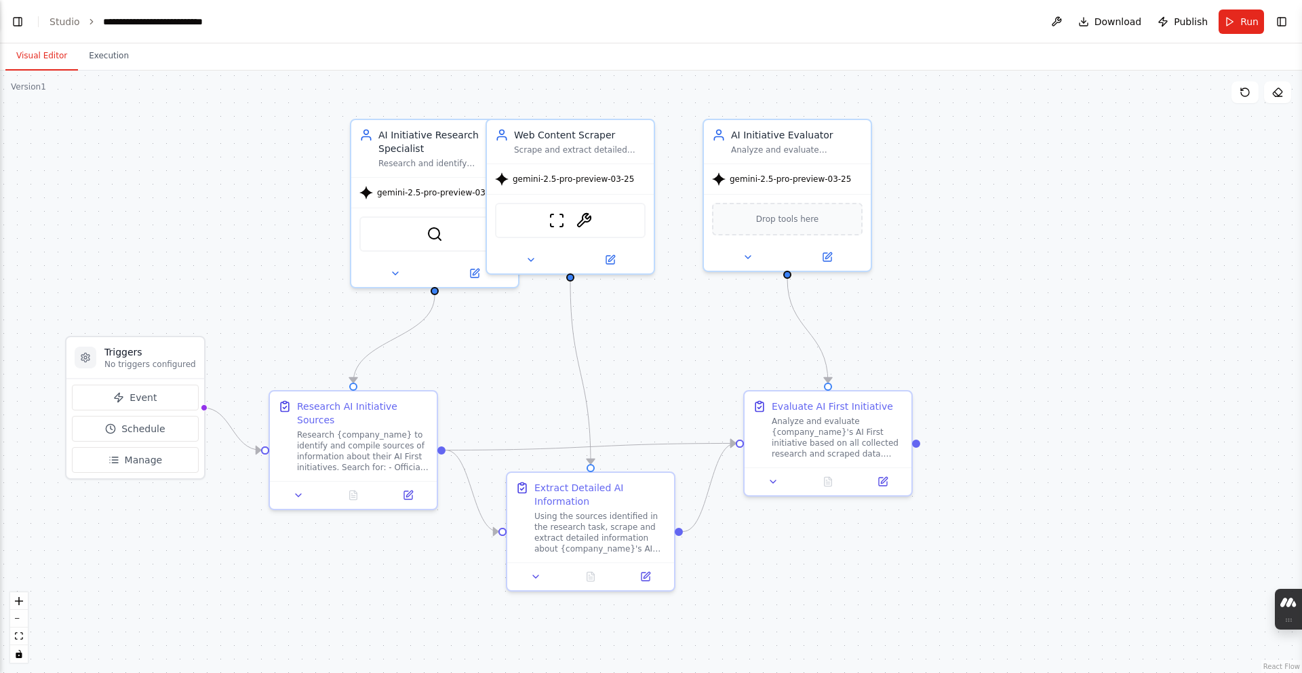
drag, startPoint x: 348, startPoint y: 176, endPoint x: 350, endPoint y: 159, distance: 17.1
click at [350, 159] on div ".deletable-edge-delete-btn { width: 20px; height: 20px; border: 0px solid #ffff…" at bounding box center [651, 367] width 1302 height 602
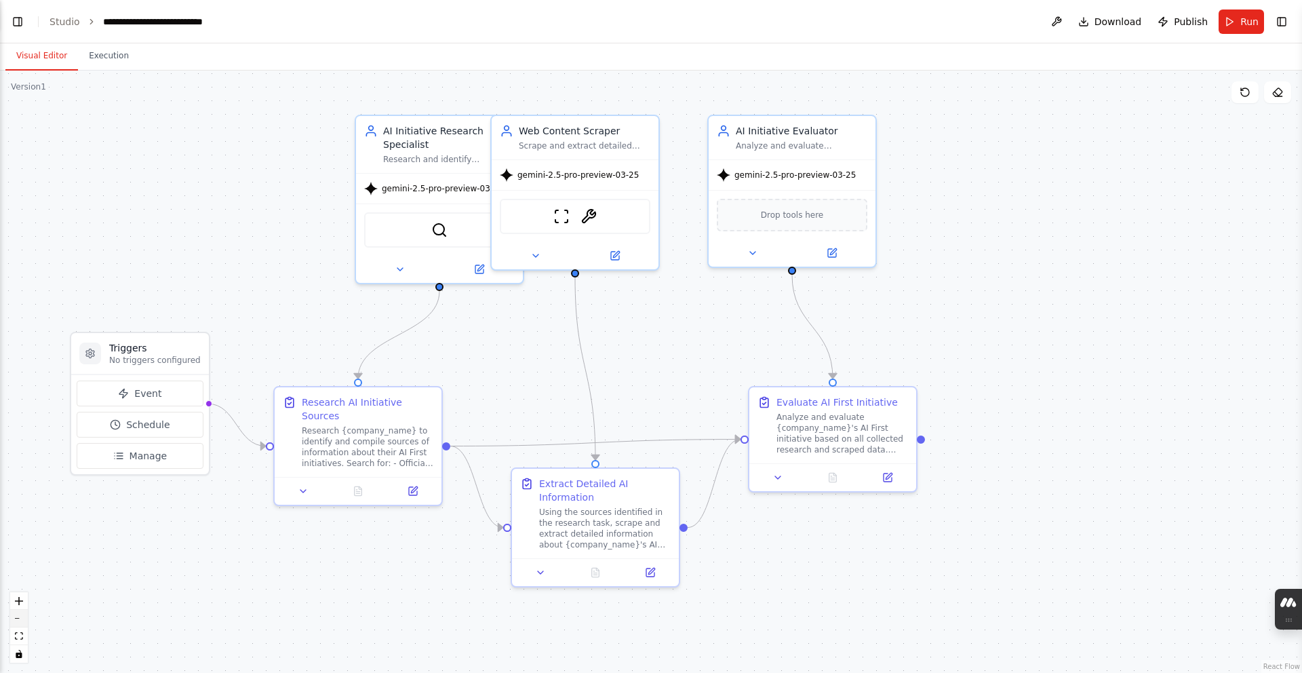
click at [27, 618] on button "zoom out" at bounding box center [19, 619] width 18 height 18
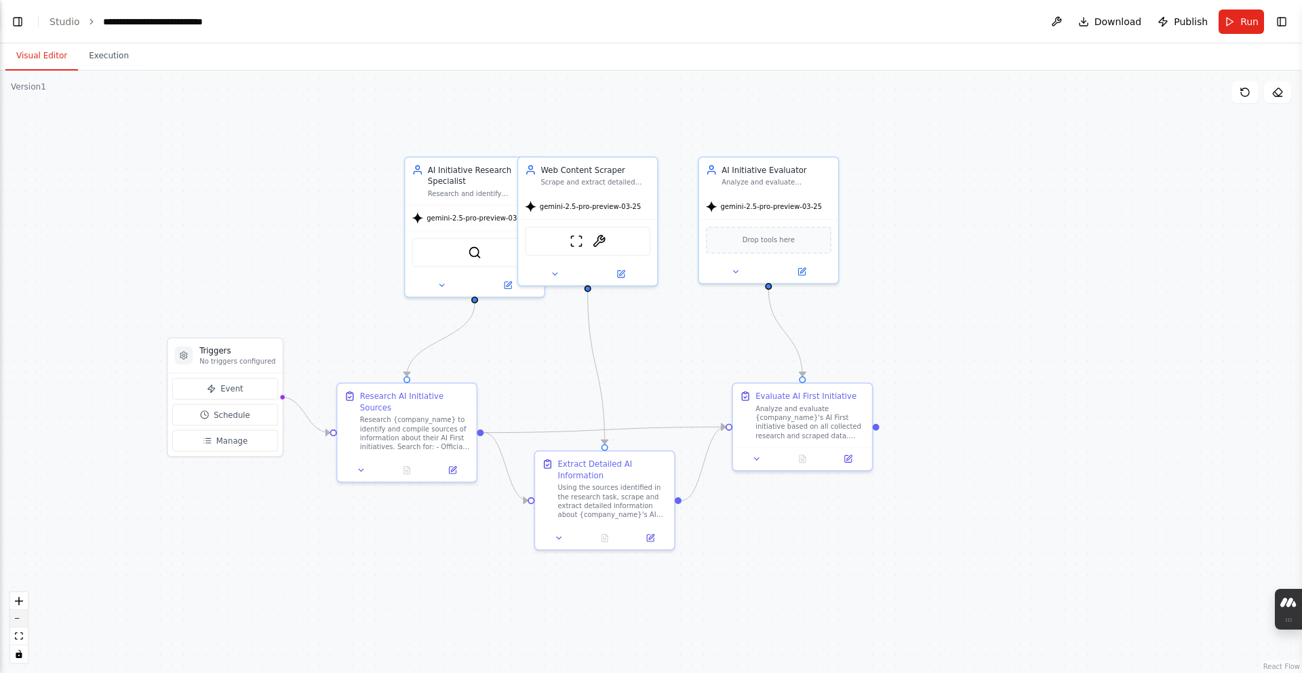
click at [27, 618] on button "zoom out" at bounding box center [19, 619] width 18 height 18
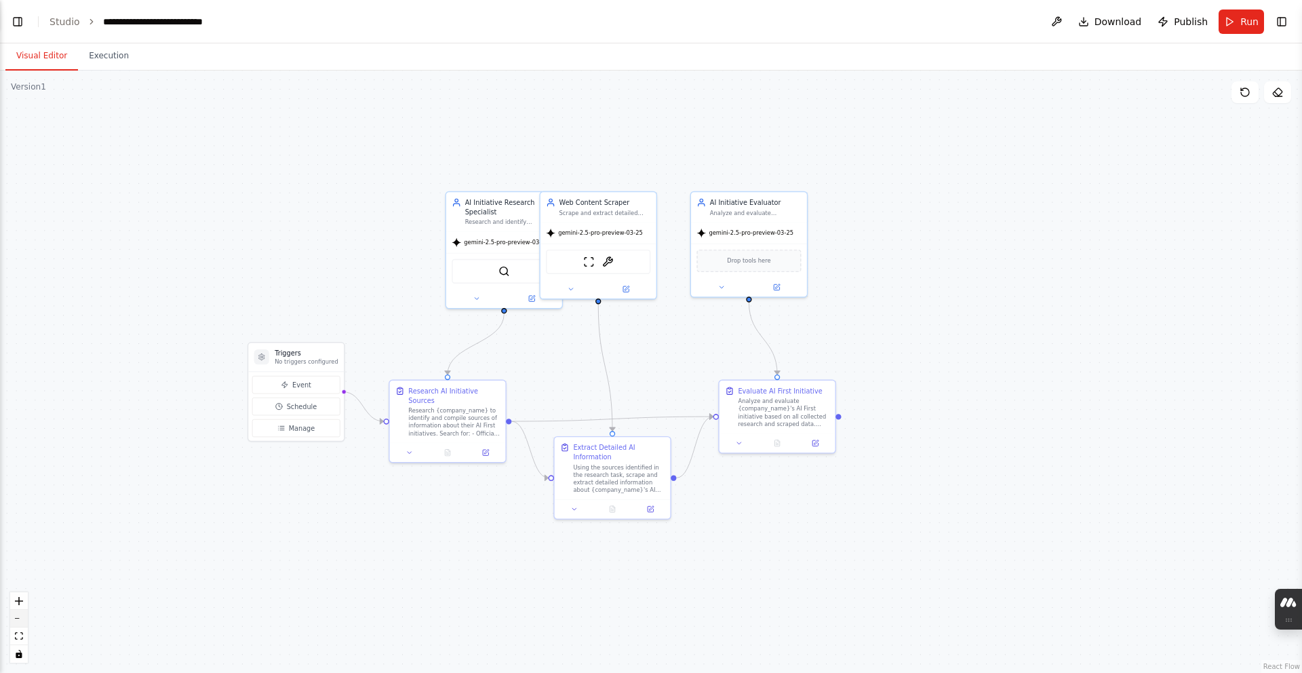
click at [27, 618] on button "zoom out" at bounding box center [19, 619] width 18 height 18
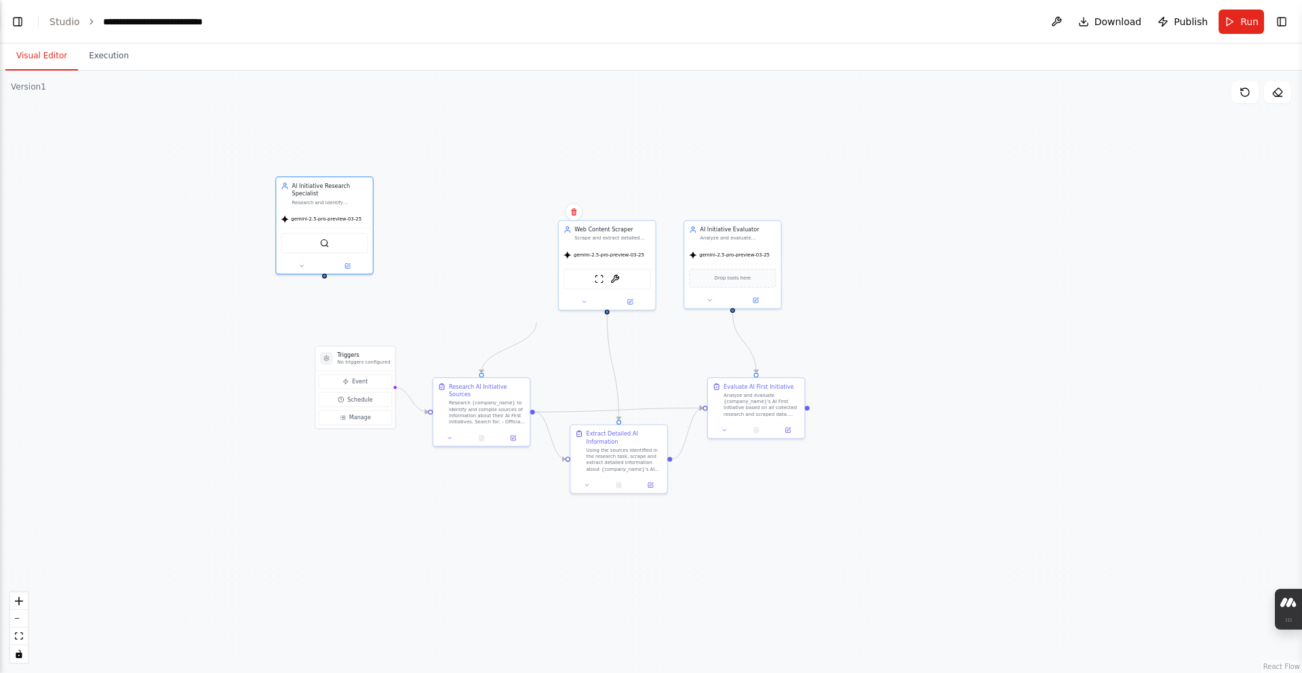
drag, startPoint x: 479, startPoint y: 296, endPoint x: 486, endPoint y: 295, distance: 6.9
click at [486, 296] on div ".deletable-edge-delete-btn { width: 20px; height: 20px; border: 0px solid #ffff…" at bounding box center [651, 365] width 1302 height 602
drag, startPoint x: 371, startPoint y: 273, endPoint x: 275, endPoint y: 296, distance: 99.0
click at [273, 298] on div ".deletable-edge-delete-btn { width: 20px; height: 20px; border: 0px solid #ffff…" at bounding box center [651, 365] width 1302 height 602
drag, startPoint x: 290, startPoint y: 286, endPoint x: 337, endPoint y: 290, distance: 47.0
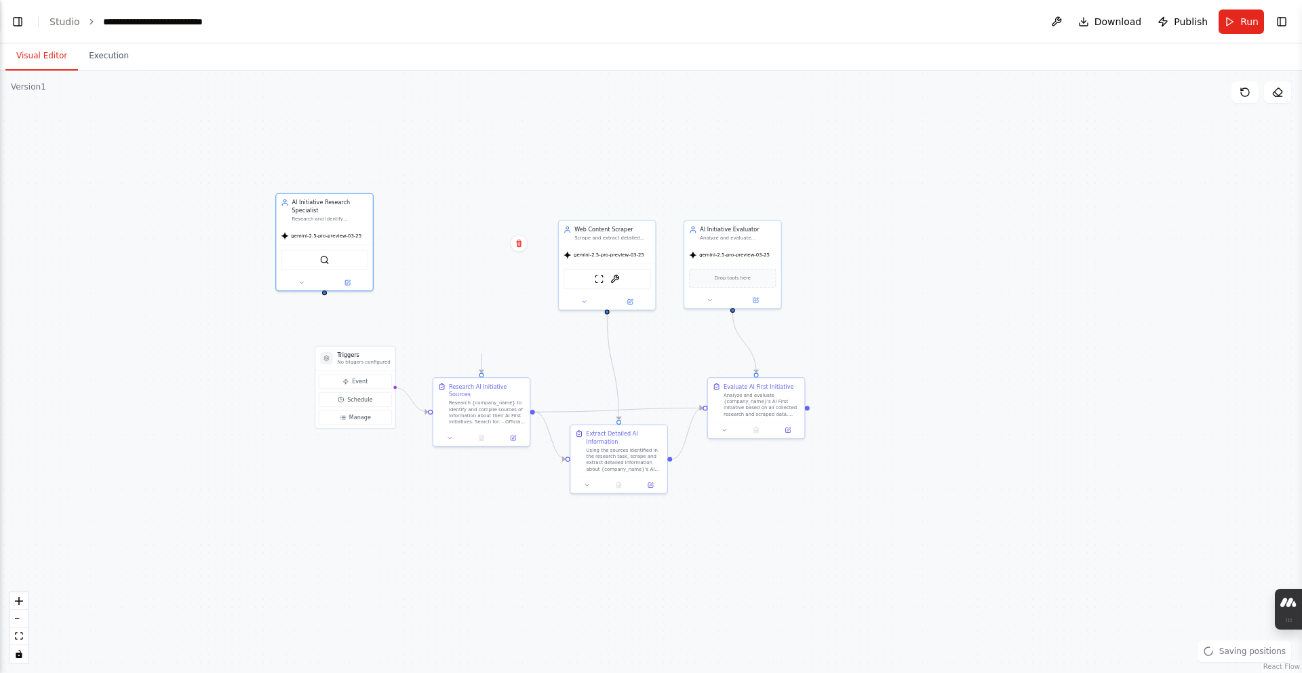
click at [337, 290] on div "AI Initiative Research Specialist Research and identify companies with AI First…" at bounding box center [324, 242] width 98 height 98
drag, startPoint x: 338, startPoint y: 287, endPoint x: 294, endPoint y: 289, distance: 44.1
click at [294, 289] on div at bounding box center [324, 282] width 96 height 16
click at [398, 280] on div ".deletable-edge-delete-btn { width: 20px; height: 20px; border: 0px solid #ffff…" at bounding box center [651, 365] width 1302 height 602
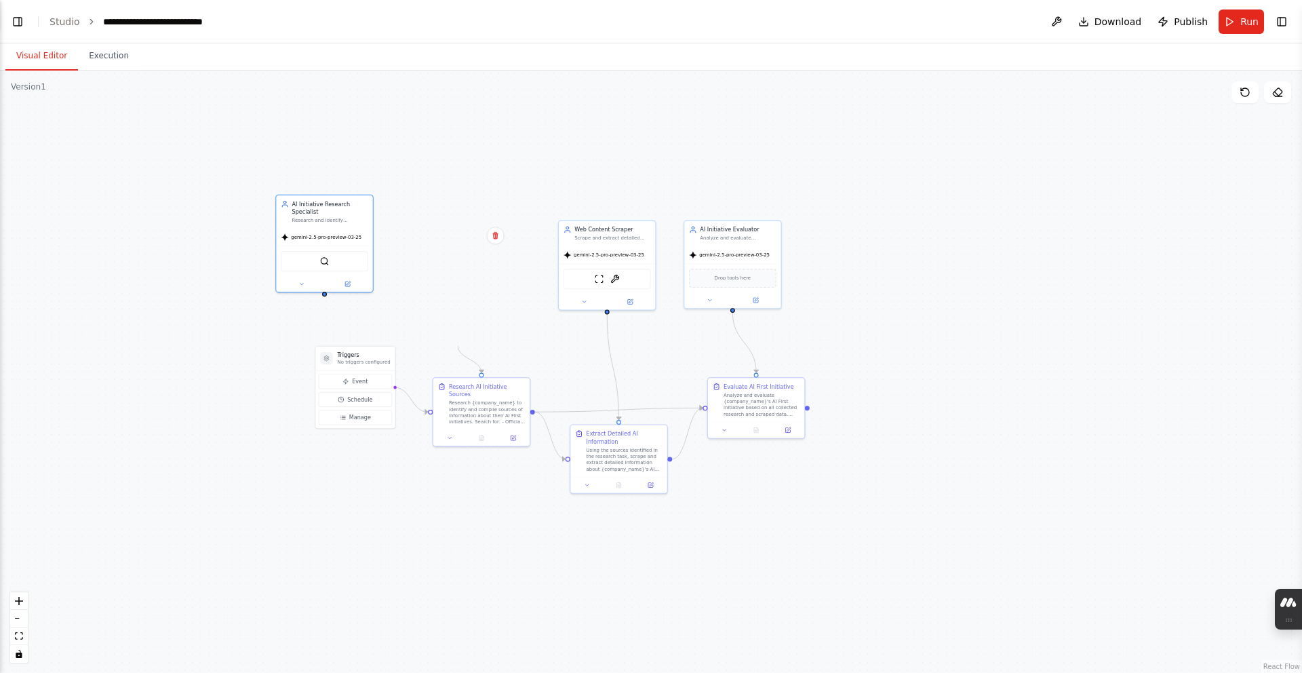
drag, startPoint x: 361, startPoint y: 243, endPoint x: 398, endPoint y: 244, distance: 36.6
click at [387, 245] on div ".deletable-edge-delete-btn { width: 20px; height: 20px; border: 0px solid #ffff…" at bounding box center [651, 365] width 1302 height 602
click at [26, 597] on button "zoom in" at bounding box center [19, 601] width 18 height 18
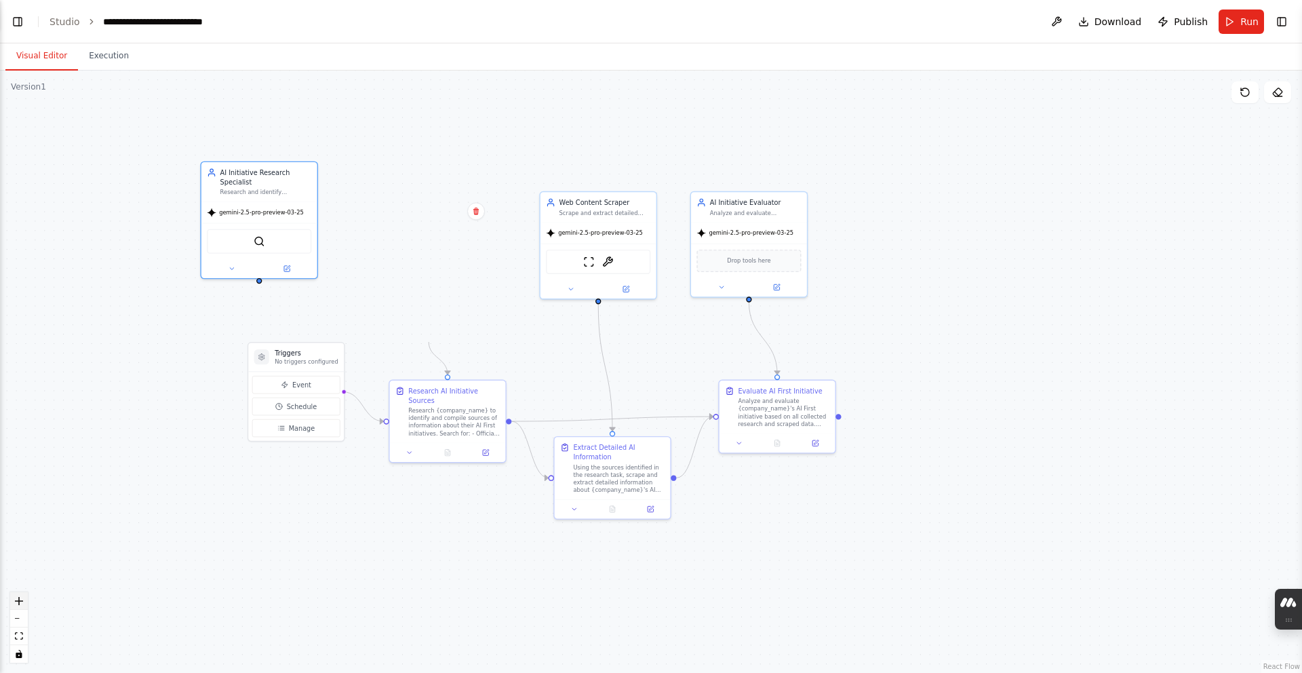
click at [26, 597] on button "zoom in" at bounding box center [19, 601] width 18 height 18
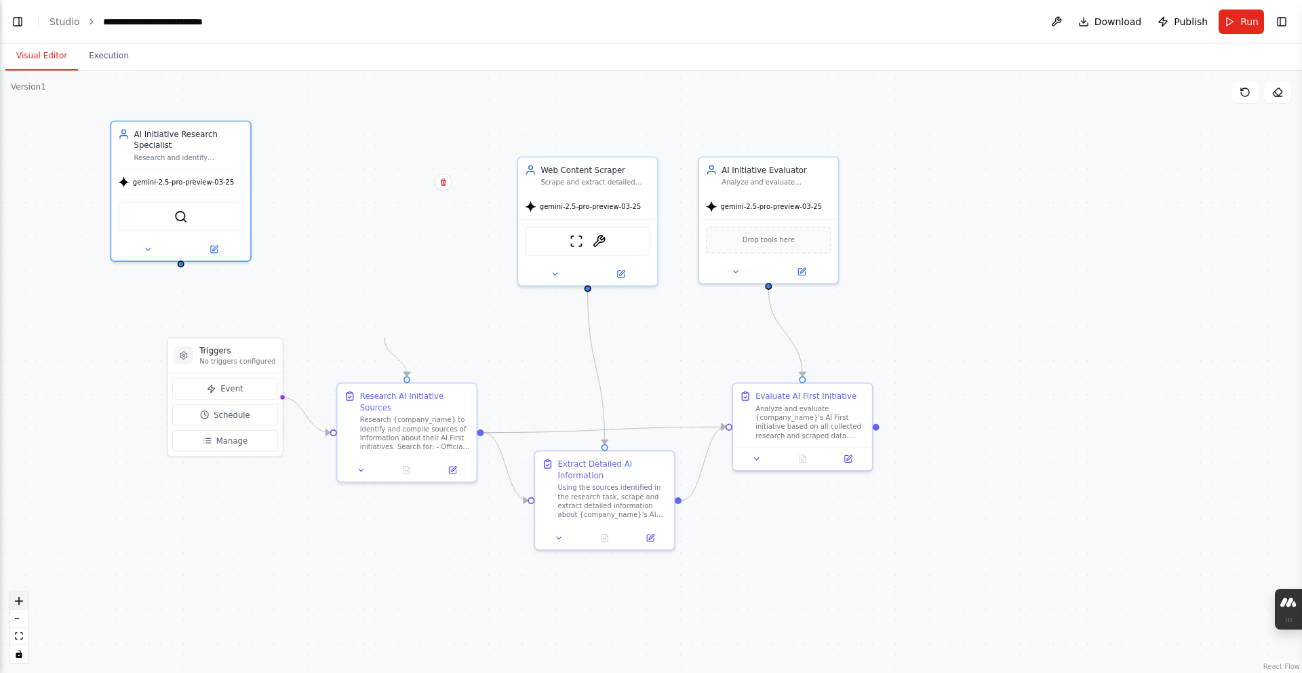
click at [26, 597] on button "zoom in" at bounding box center [19, 601] width 18 height 18
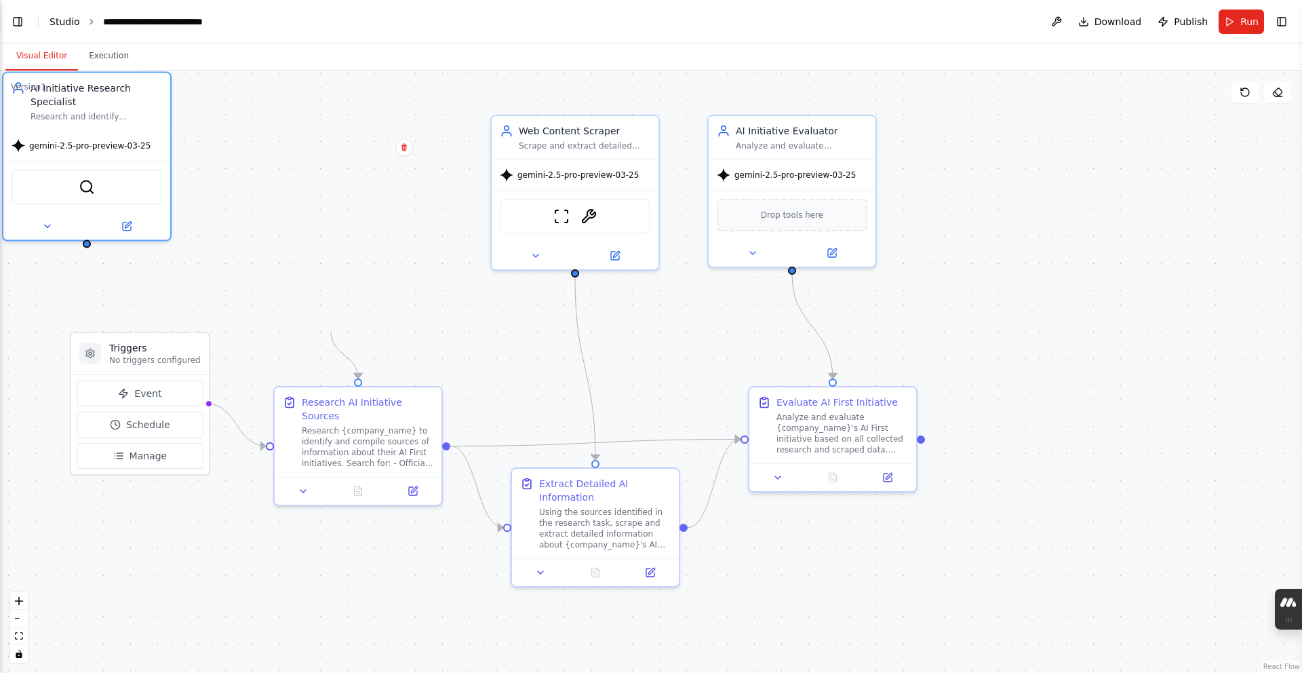
click at [76, 24] on link "Studio" at bounding box center [65, 21] width 31 height 11
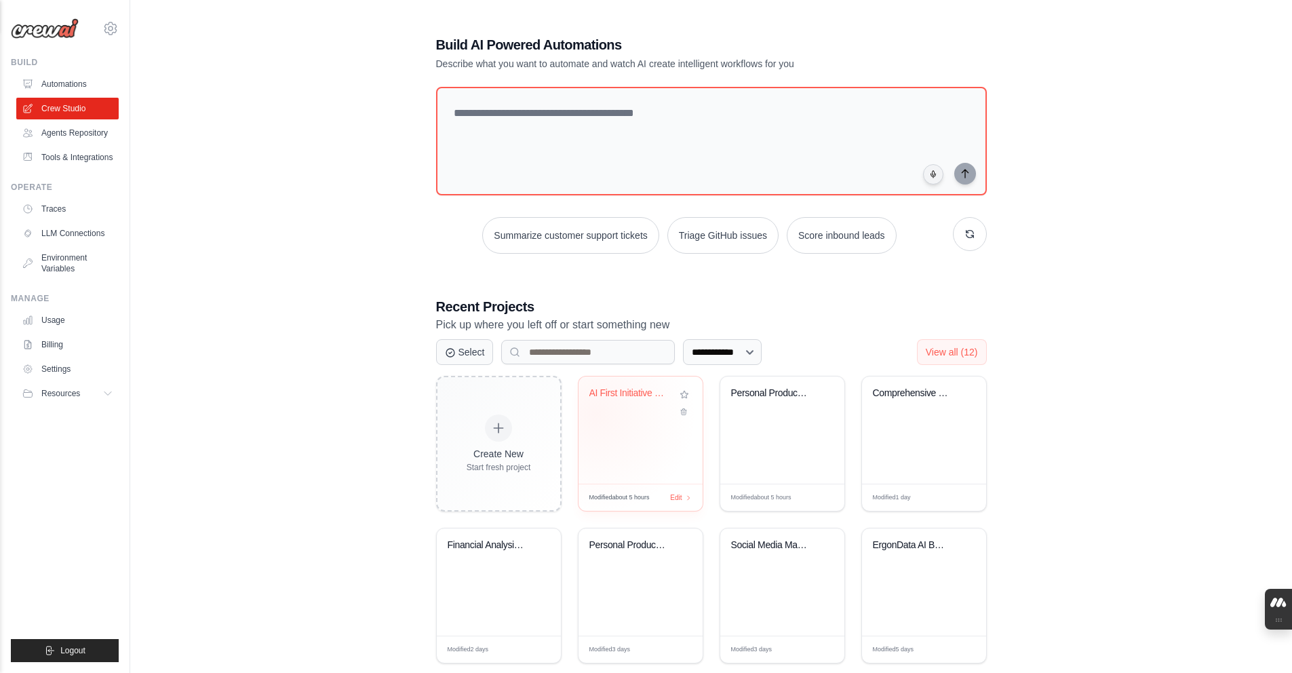
click at [595, 413] on div "AI First Initiative Evaluator" at bounding box center [640, 402] width 102 height 31
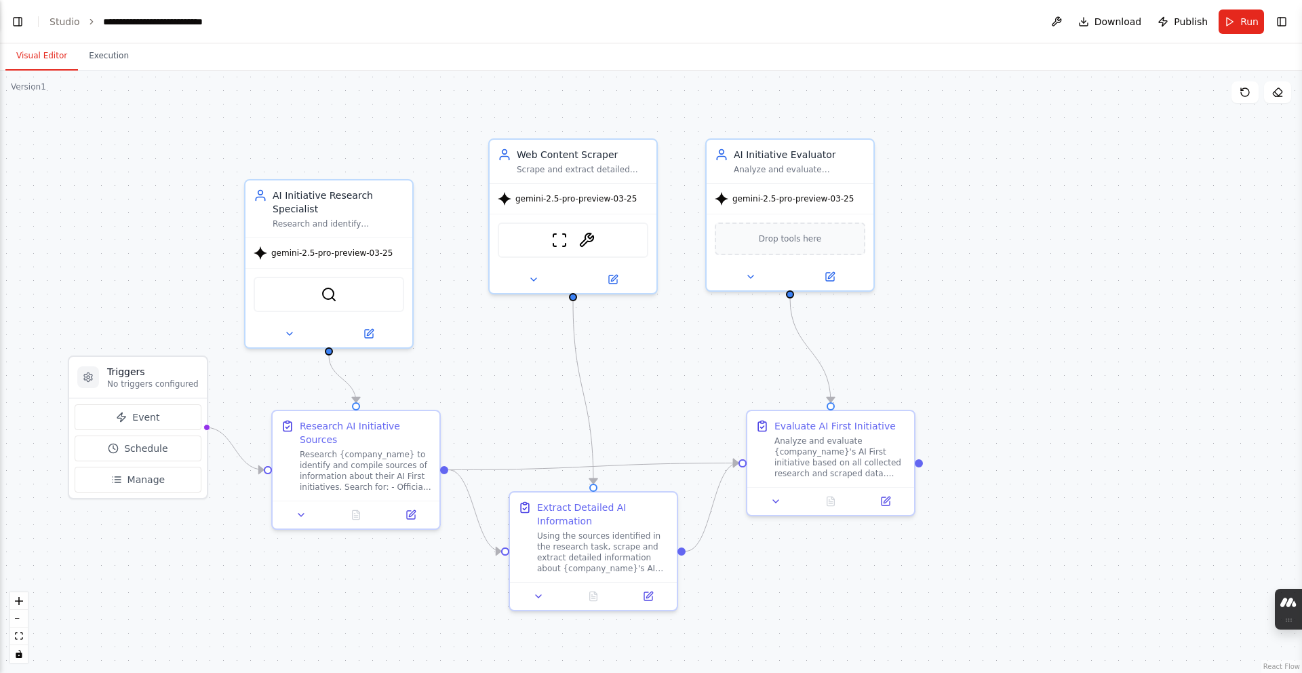
scroll to position [831, 0]
